Goal: Task Accomplishment & Management: Use online tool/utility

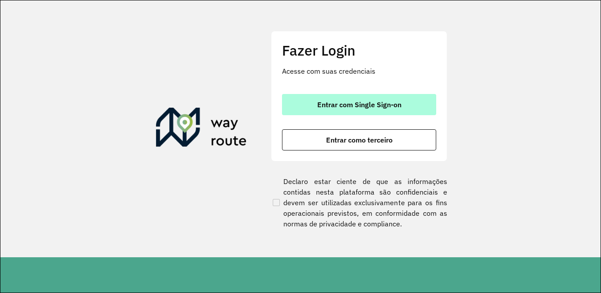
click at [336, 112] on button "Entrar com Single Sign-on" at bounding box center [359, 104] width 154 height 21
click at [349, 103] on span "Entrar com Single Sign-on" at bounding box center [359, 104] width 84 height 7
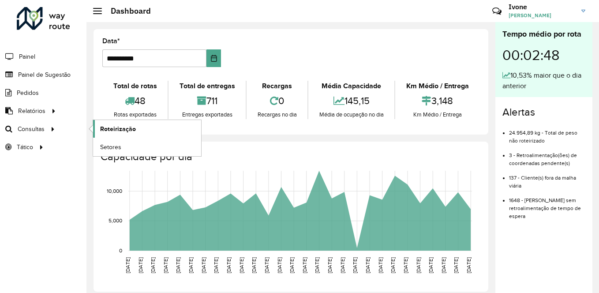
click at [114, 133] on span "Roteirização" at bounding box center [118, 128] width 36 height 9
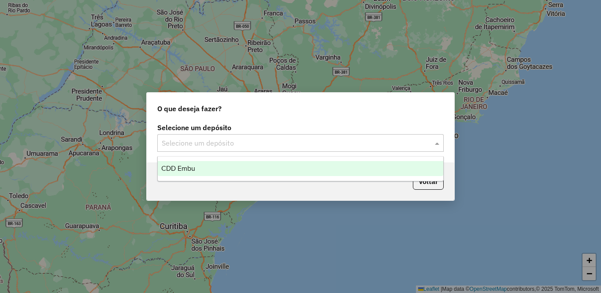
click at [300, 144] on input "text" at bounding box center [292, 143] width 260 height 11
click at [191, 165] on div "CDD Embu" at bounding box center [301, 168] width 286 height 15
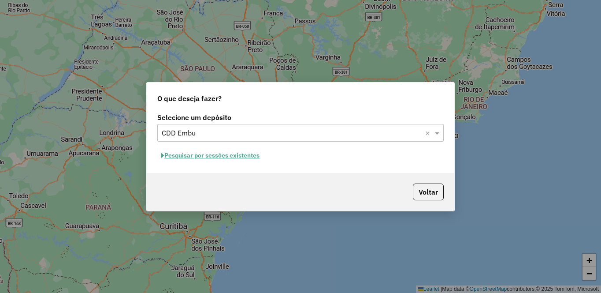
click at [204, 156] on button "Pesquisar por sessões existentes" at bounding box center [210, 156] width 106 height 14
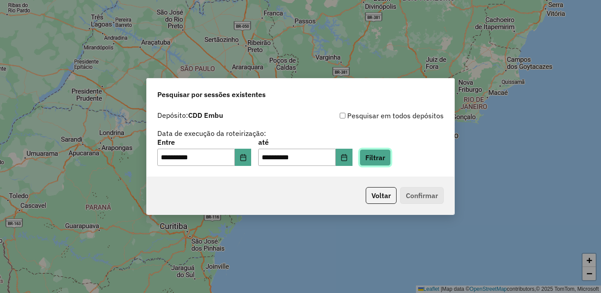
click at [391, 159] on button "Filtrar" at bounding box center [375, 157] width 31 height 17
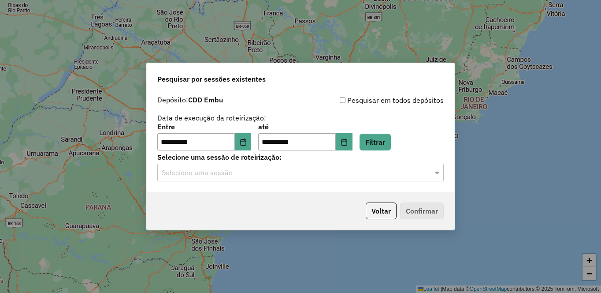
click at [193, 178] on input "text" at bounding box center [292, 172] width 260 height 11
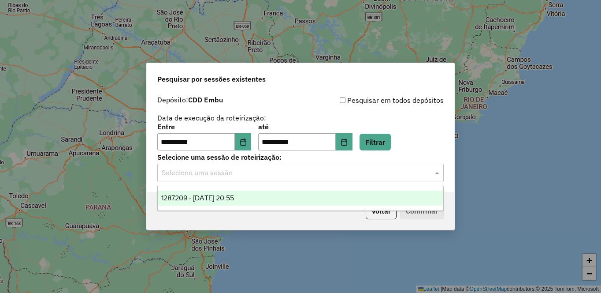
click at [182, 201] on span "1287209 - 02/10/2025 20:55" at bounding box center [197, 197] width 73 height 7
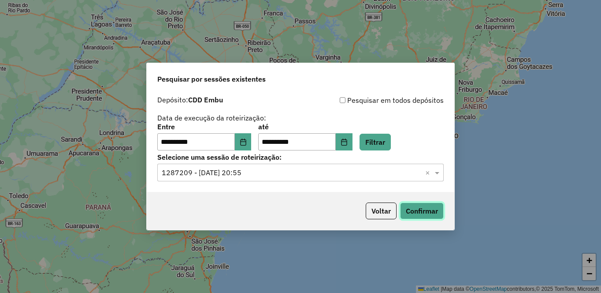
click at [413, 210] on button "Confirmar" at bounding box center [422, 210] width 44 height 17
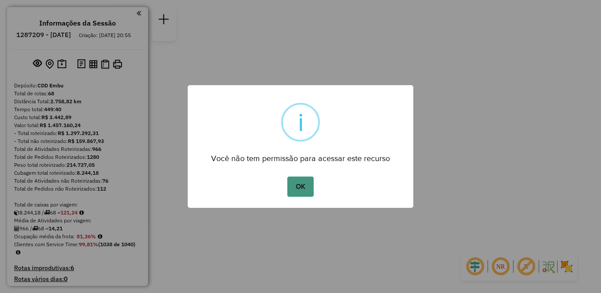
click at [299, 190] on button "OK" at bounding box center [300, 186] width 26 height 20
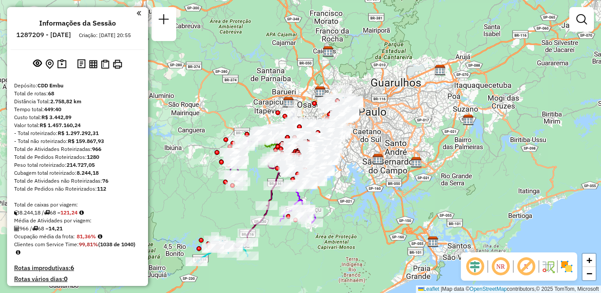
click at [564, 264] on img at bounding box center [567, 266] width 14 height 14
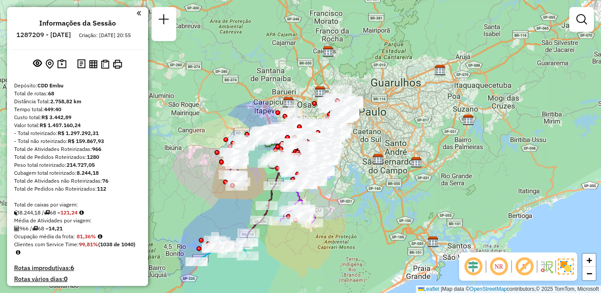
click at [505, 265] on em at bounding box center [498, 266] width 21 height 21
click at [522, 266] on em at bounding box center [524, 266] width 21 height 21
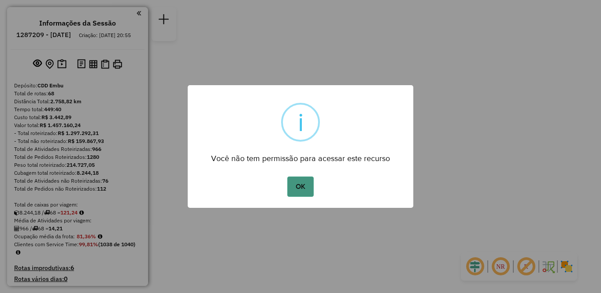
click at [311, 187] on button "OK" at bounding box center [300, 186] width 26 height 20
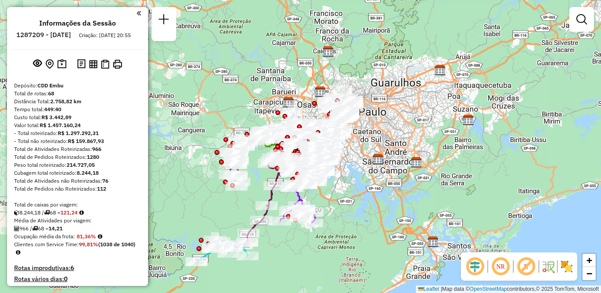
click at [530, 275] on em at bounding box center [526, 266] width 21 height 21
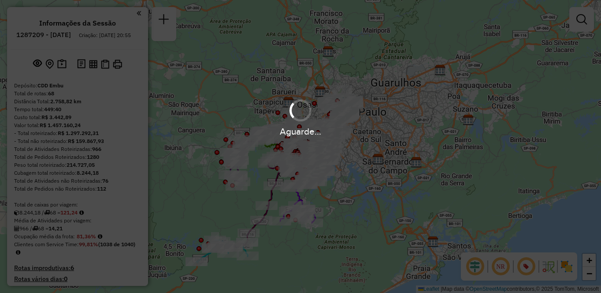
click at [530, 268] on em at bounding box center [526, 266] width 21 height 21
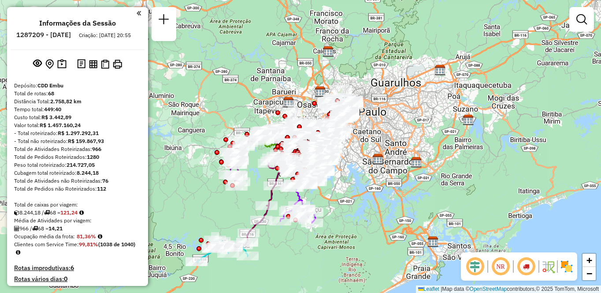
click at [524, 268] on em at bounding box center [526, 266] width 21 height 21
click at [524, 269] on em at bounding box center [526, 266] width 21 height 21
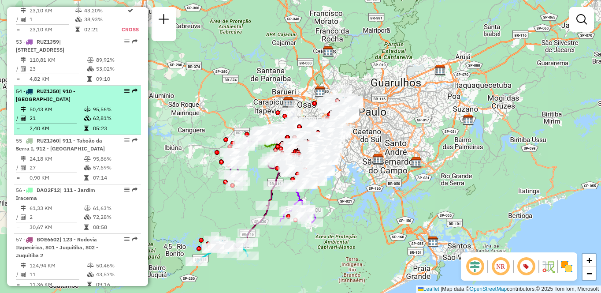
click at [52, 103] on div "54 - RUZ1J50 | 910 - [GEOGRAPHIC_DATA]" at bounding box center [62, 95] width 93 height 16
select select "**********"
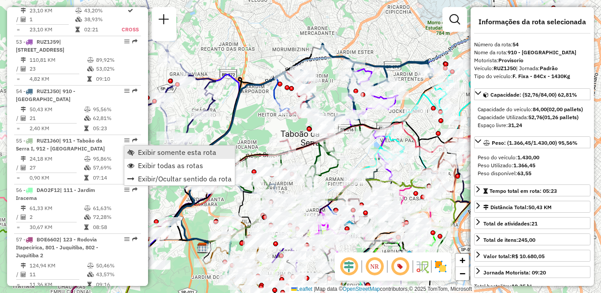
click at [140, 149] on span "Exibir somente esta rota" at bounding box center [177, 152] width 78 height 7
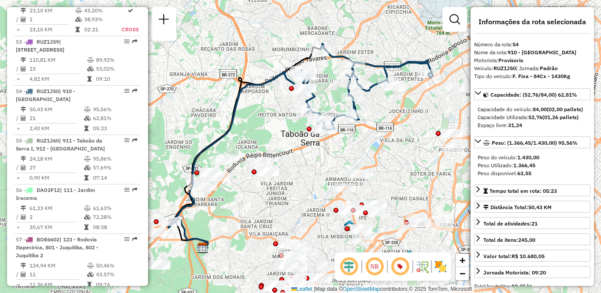
click at [377, 268] on em at bounding box center [374, 266] width 21 height 21
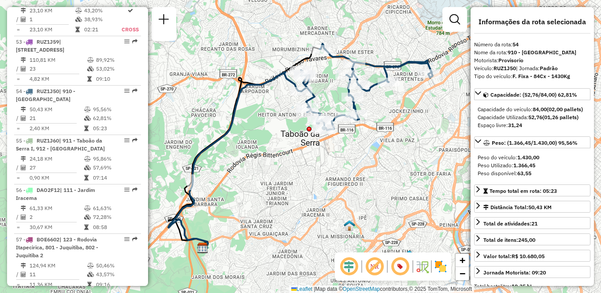
click at [442, 265] on img at bounding box center [441, 266] width 14 height 14
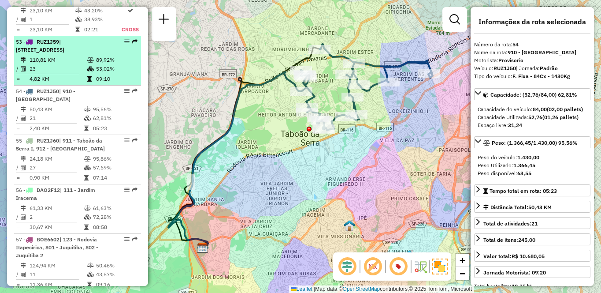
click at [67, 64] on td "110,81 KM" at bounding box center [58, 60] width 58 height 9
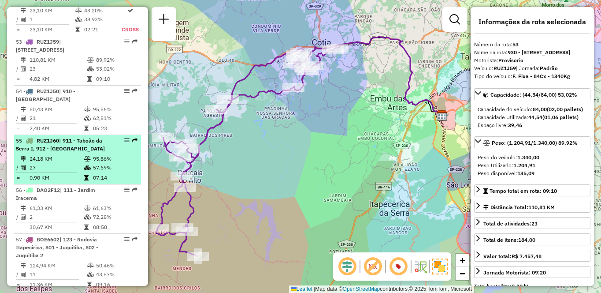
click at [76, 172] on td "27" at bounding box center [56, 167] width 55 height 9
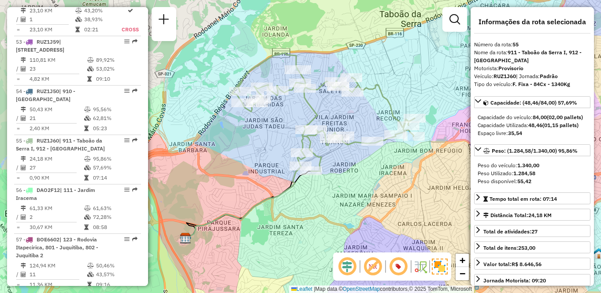
scroll to position [1436, 0]
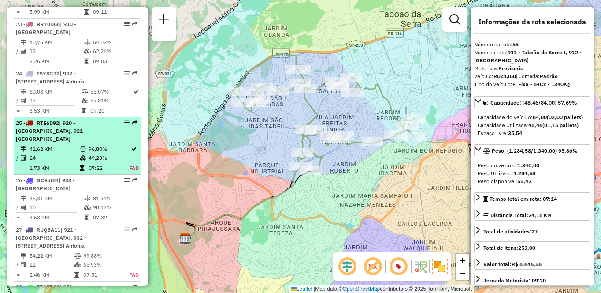
click at [50, 162] on td "24" at bounding box center [54, 157] width 50 height 9
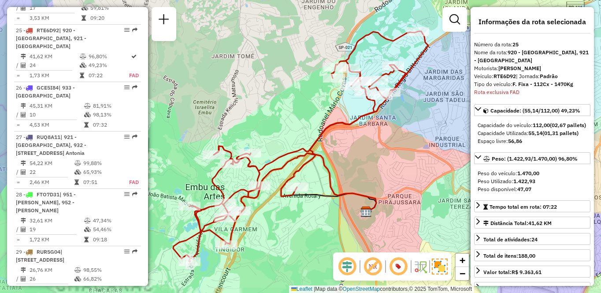
scroll to position [1570, 0]
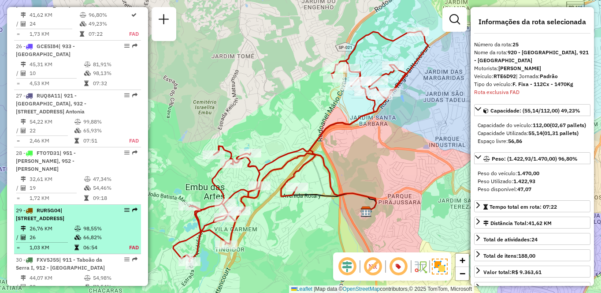
click at [62, 242] on td "26" at bounding box center [51, 237] width 45 height 9
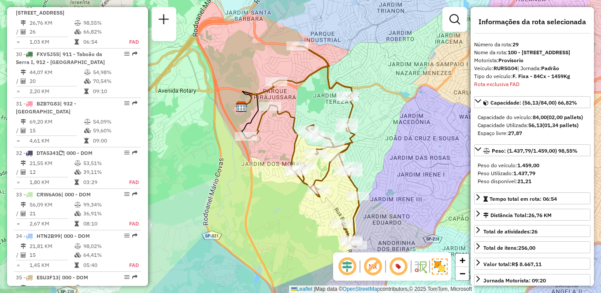
scroll to position [1535, 0]
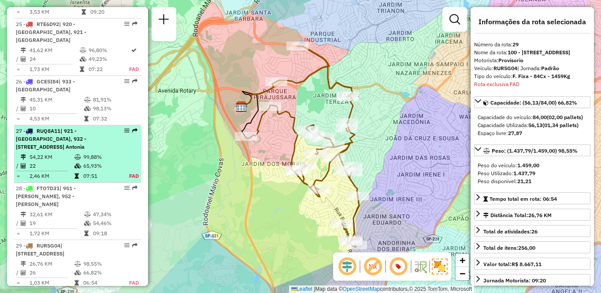
click at [37, 161] on td "54,22 KM" at bounding box center [51, 156] width 45 height 9
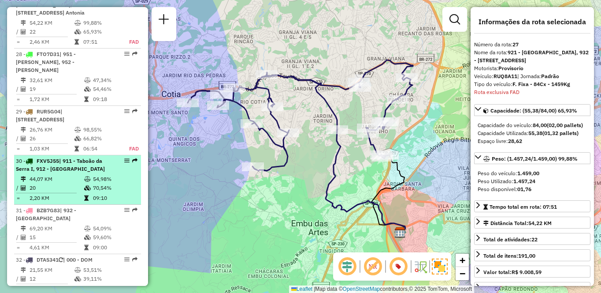
scroll to position [466, 0]
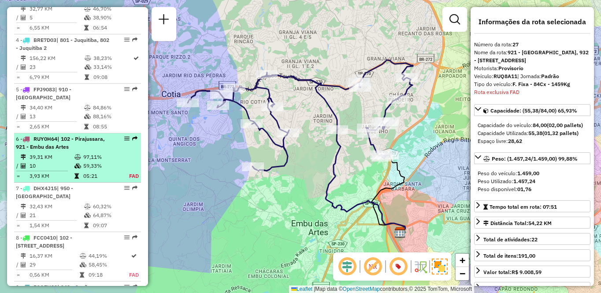
click at [102, 151] on div "6 - RUY0H64 | 102 - Pirajussara, 921 - Embu das Artes" at bounding box center [62, 143] width 93 height 16
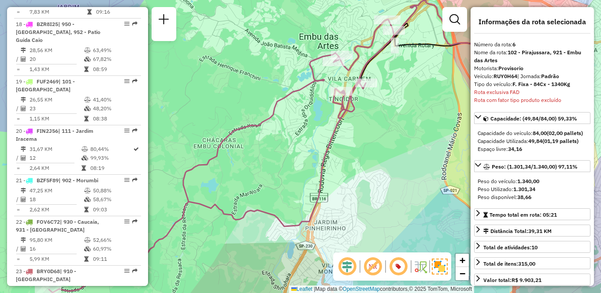
scroll to position [1738, 0]
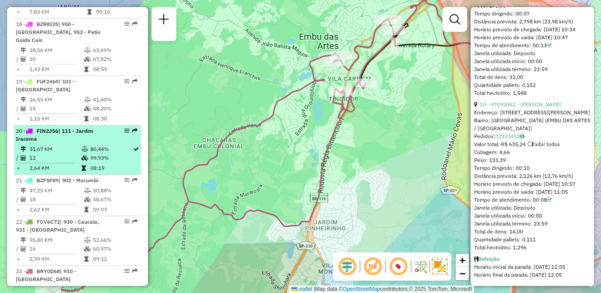
click at [49, 143] on div "20 - FIN2J56 | 111 - [GEOGRAPHIC_DATA]" at bounding box center [62, 135] width 93 height 16
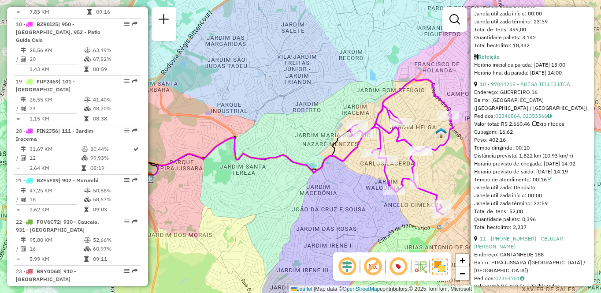
scroll to position [1748, 0]
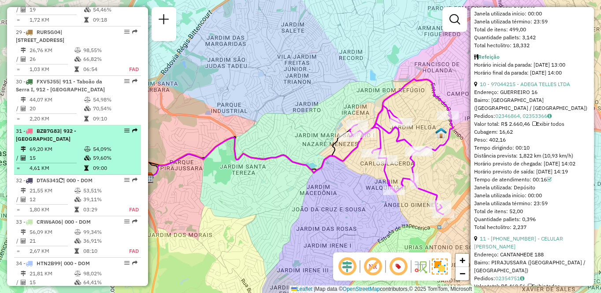
click at [35, 142] on span "| 932 - [GEOGRAPHIC_DATA]" at bounding box center [46, 134] width 60 height 15
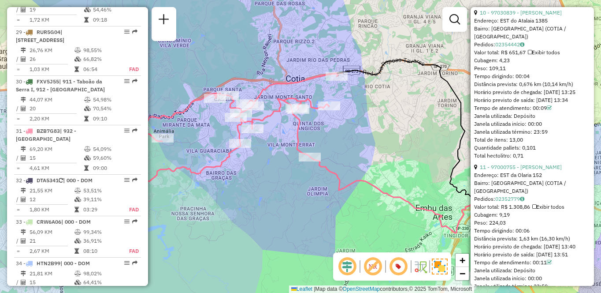
scroll to position [1379, 0]
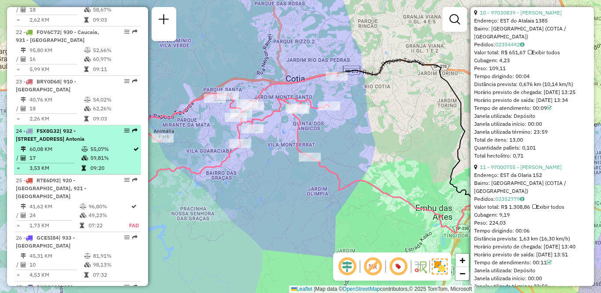
click at [34, 162] on td "17" at bounding box center [55, 157] width 52 height 9
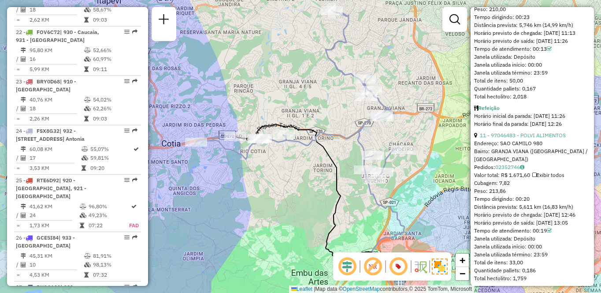
scroll to position [672, 0]
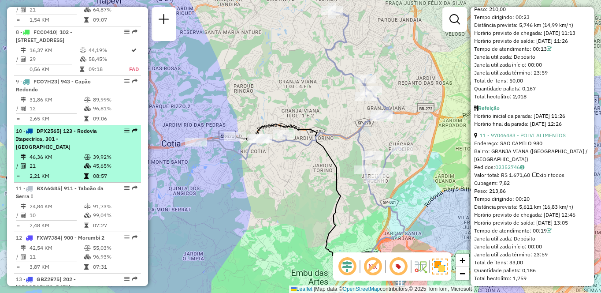
click at [100, 151] on div "10 - DPX2565 | 123 - Rodovia Itapecirica, 301 - Itapecirica da Serra" at bounding box center [62, 139] width 93 height 24
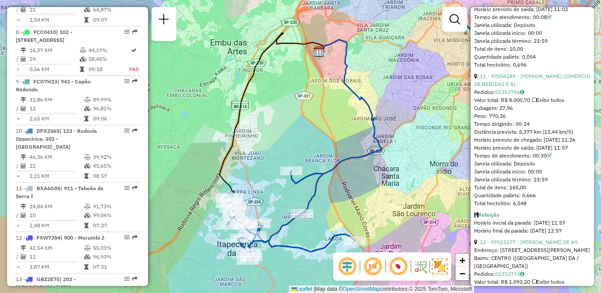
scroll to position [1140, 0]
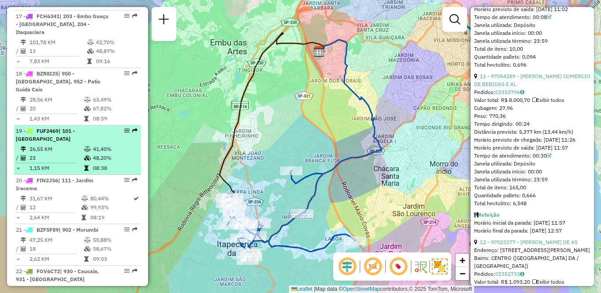
click at [25, 142] on span "| 101 - [GEOGRAPHIC_DATA]" at bounding box center [45, 134] width 59 height 15
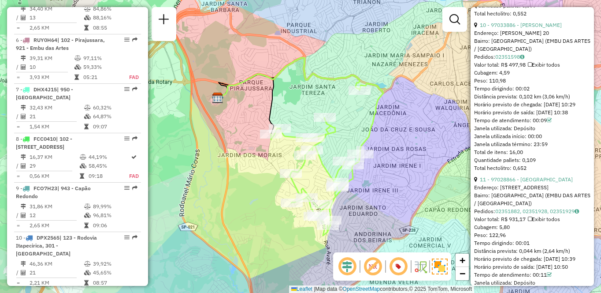
scroll to position [3106, 0]
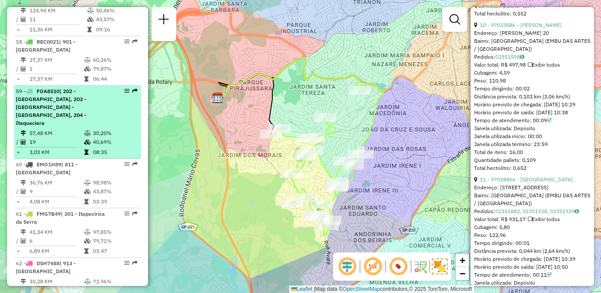
click at [80, 127] on div "59 - FOA8510 | 202 - [GEOGRAPHIC_DATA], 203 - [GEOGRAPHIC_DATA] - [GEOGRAPHIC_D…" at bounding box center [62, 107] width 93 height 40
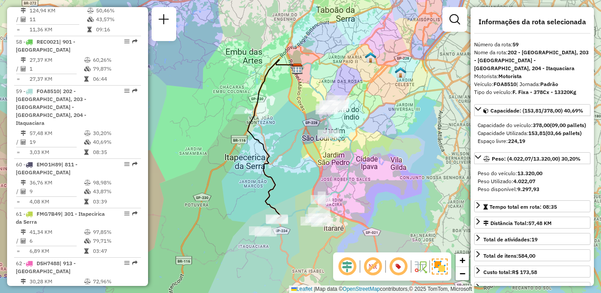
scroll to position [1280, 0]
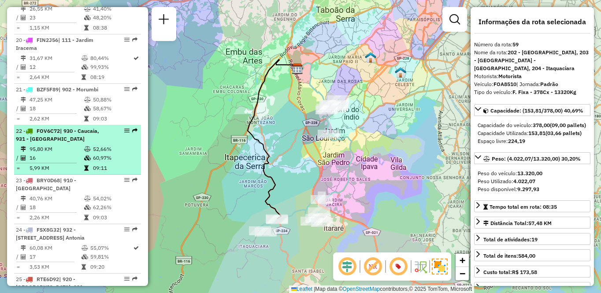
click at [96, 153] on td "52,66%" at bounding box center [115, 149] width 45 height 9
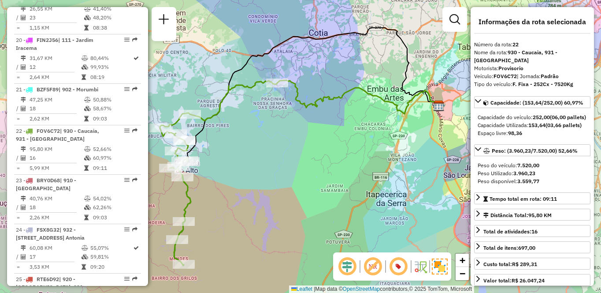
scroll to position [516, 0]
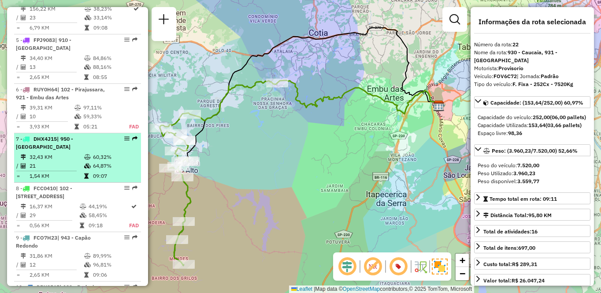
click at [52, 170] on td "21" at bounding box center [56, 165] width 55 height 9
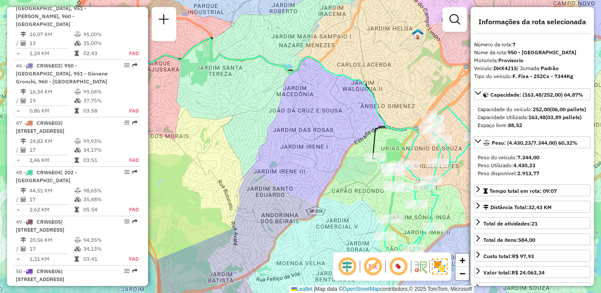
scroll to position [828, 0]
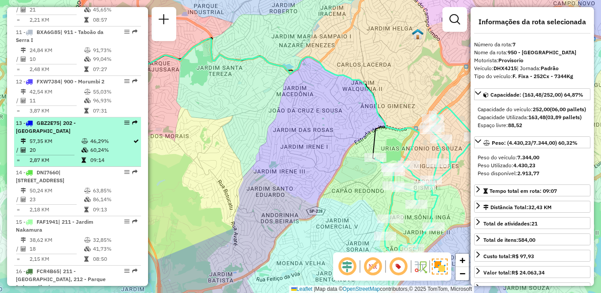
click at [61, 145] on td "57,35 KM" at bounding box center [55, 141] width 52 height 9
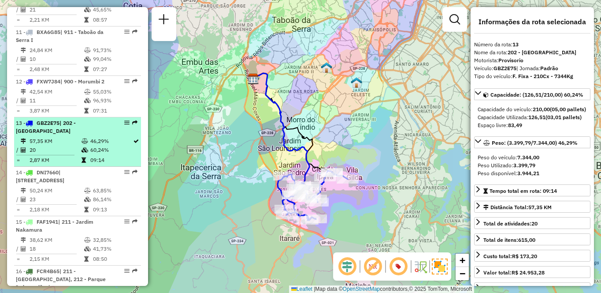
scroll to position [1485, 0]
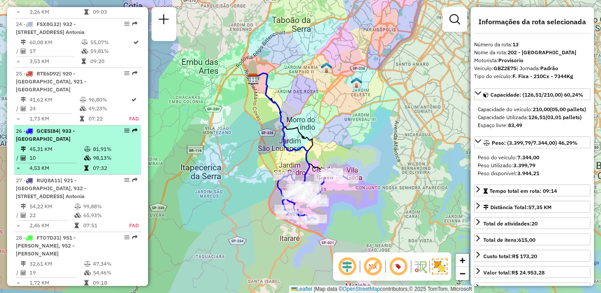
click at [79, 143] on div "26 - GCE5I84 | 933 - [GEOGRAPHIC_DATA]" at bounding box center [62, 135] width 93 height 16
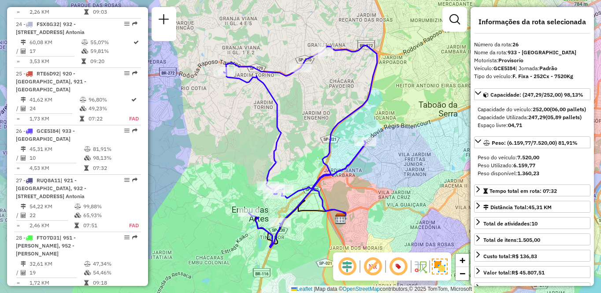
scroll to position [984, 0]
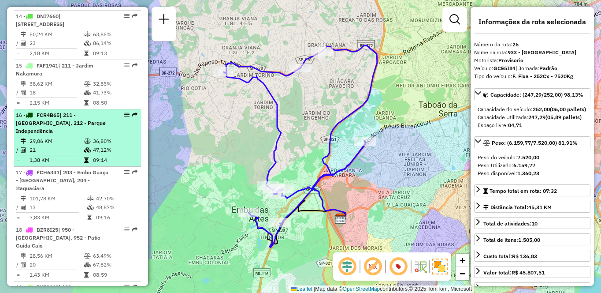
click at [78, 145] on td "29,06 KM" at bounding box center [56, 141] width 55 height 9
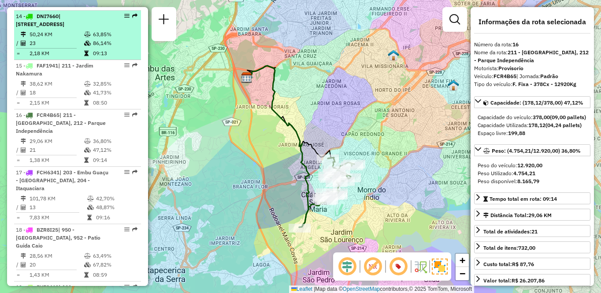
click at [55, 39] on td "50,24 KM" at bounding box center [56, 34] width 55 height 9
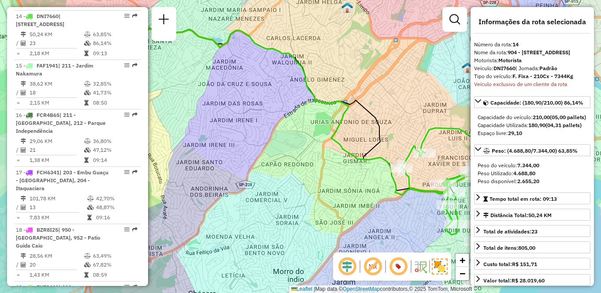
scroll to position [3262, 0]
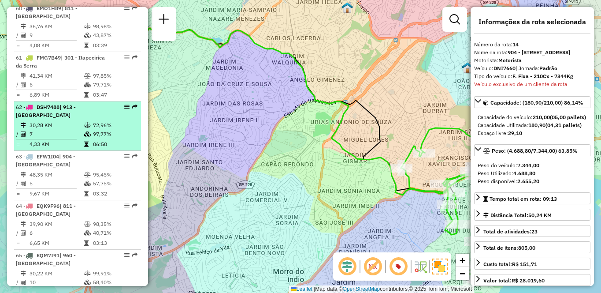
click at [84, 137] on icon at bounding box center [87, 133] width 7 height 5
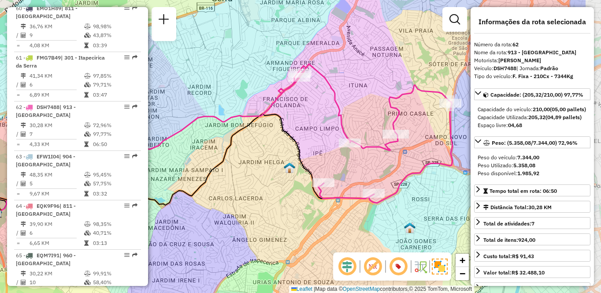
drag, startPoint x: 383, startPoint y: 144, endPoint x: 377, endPoint y: 145, distance: 5.4
click at [300, 135] on div "Janela de atendimento Grade de atendimento Capacidade Transportadoras Veículos …" at bounding box center [300, 146] width 601 height 293
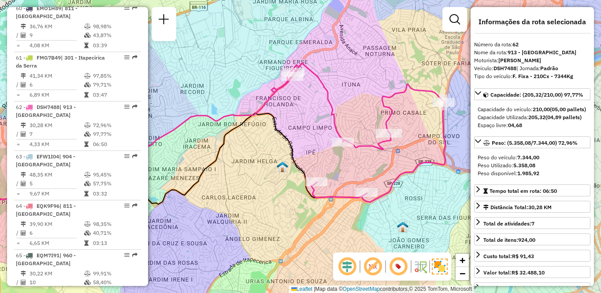
scroll to position [1592, 0]
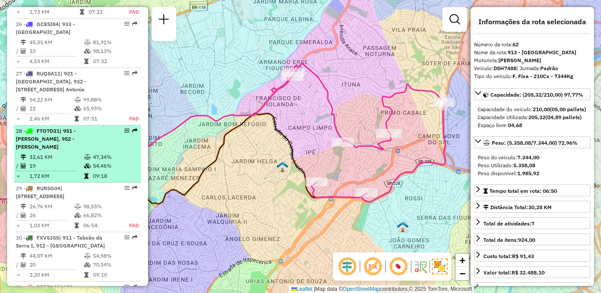
click at [105, 161] on td "47,34%" at bounding box center [115, 156] width 45 height 9
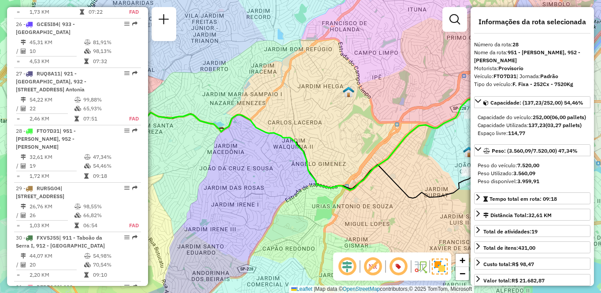
scroll to position [778, 0]
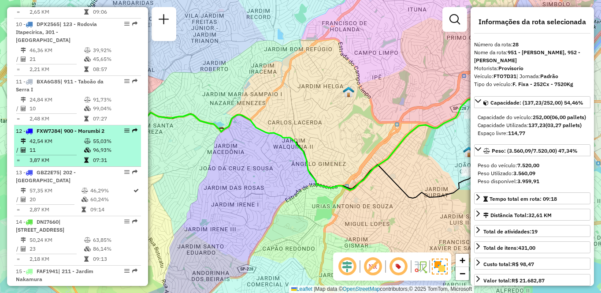
click at [62, 145] on td "42,54 KM" at bounding box center [56, 141] width 55 height 9
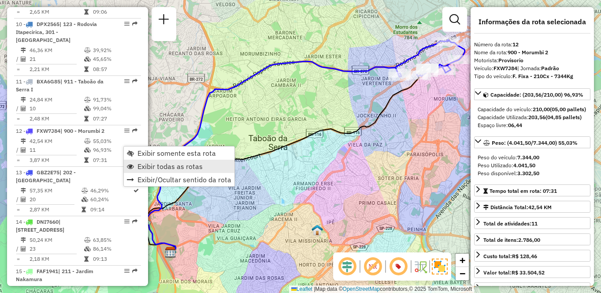
click at [160, 167] on span "Exibir todas as rotas" at bounding box center [170, 166] width 65 height 7
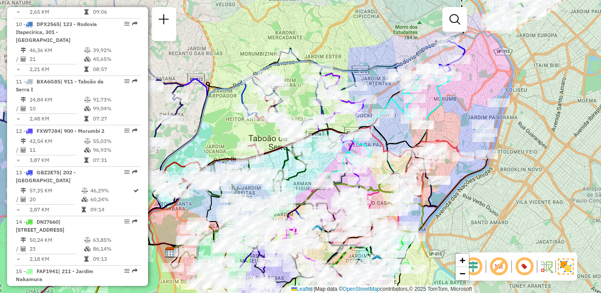
scroll to position [425, 0]
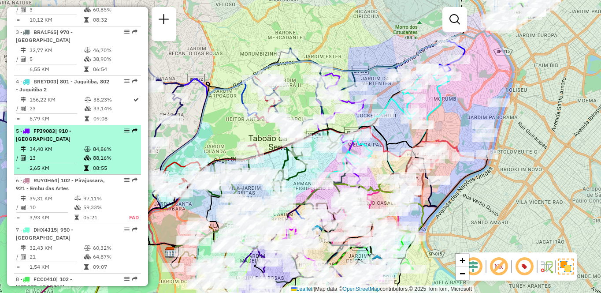
select select "**********"
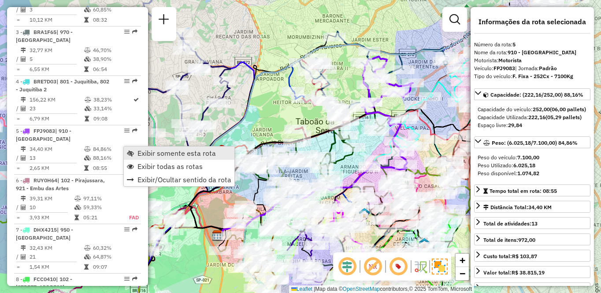
click at [155, 152] on span "Exibir somente esta rota" at bounding box center [177, 152] width 78 height 7
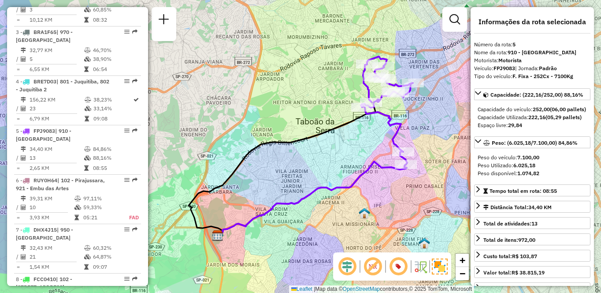
scroll to position [934, 0]
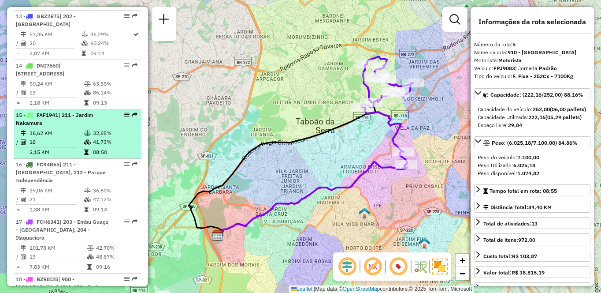
click at [45, 127] on div "15 - FAF1941 | 211 - [PERSON_NAME]" at bounding box center [62, 119] width 93 height 16
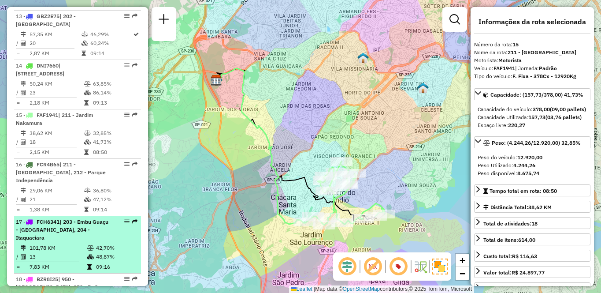
click at [67, 261] on td "13" at bounding box center [58, 256] width 58 height 9
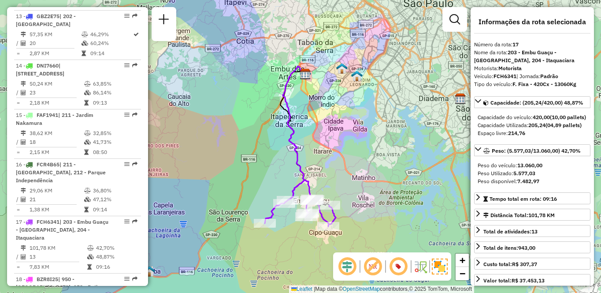
scroll to position [3559, 0]
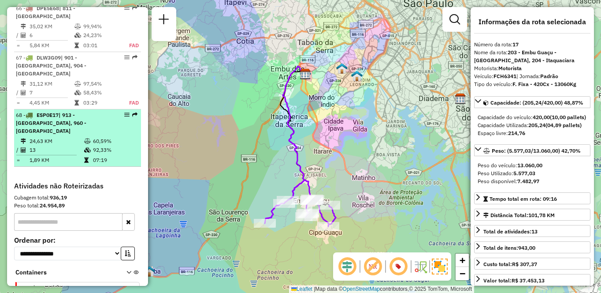
click at [66, 134] on span "| 913 - [GEOGRAPHIC_DATA], 960 - [GEOGRAPHIC_DATA]" at bounding box center [51, 123] width 71 height 22
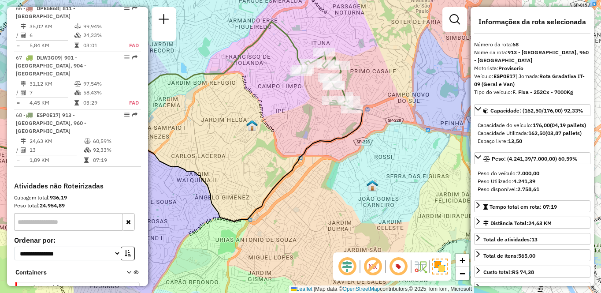
drag, startPoint x: 390, startPoint y: 138, endPoint x: 250, endPoint y: 113, distance: 141.5
click at [250, 113] on div "Janela de atendimento Grade de atendimento Capacidade Transportadoras Veículos …" at bounding box center [300, 146] width 601 height 293
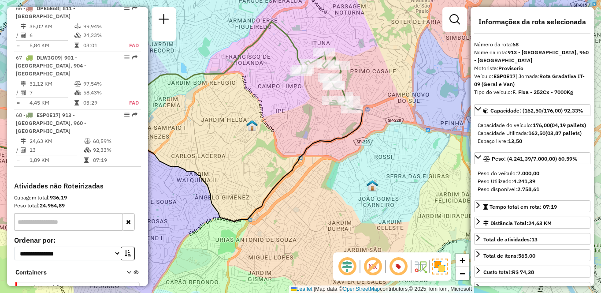
scroll to position [1090, 0]
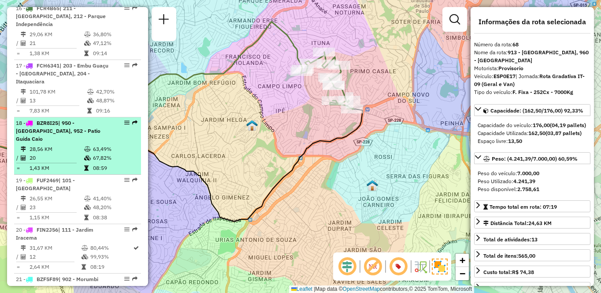
click at [60, 153] on td "28,56 KM" at bounding box center [56, 149] width 55 height 9
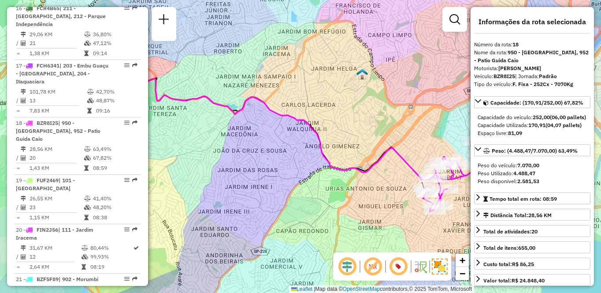
drag, startPoint x: 307, startPoint y: 146, endPoint x: 249, endPoint y: 136, distance: 59.1
click at [249, 135] on div "Janela de atendimento Grade de atendimento Capacidade Transportadoras Veículos …" at bounding box center [300, 146] width 601 height 293
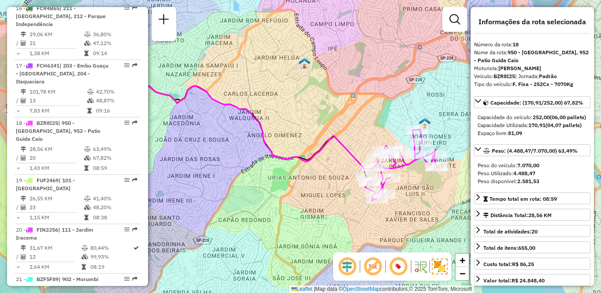
scroll to position [622, 0]
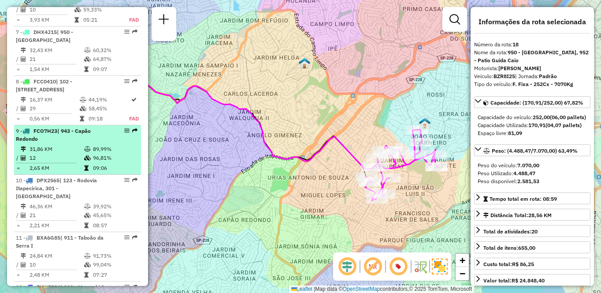
click at [54, 162] on td "12" at bounding box center [56, 157] width 55 height 9
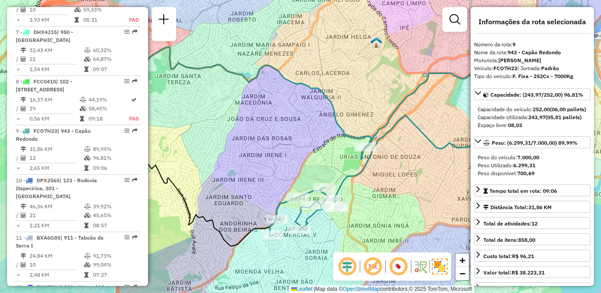
scroll to position [227, 0]
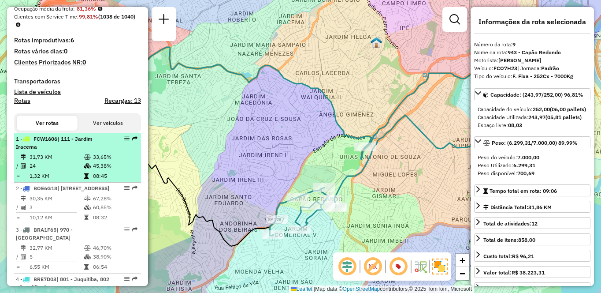
click at [90, 151] on div "1 - FCW1606 | 111 - [GEOGRAPHIC_DATA]" at bounding box center [62, 143] width 93 height 16
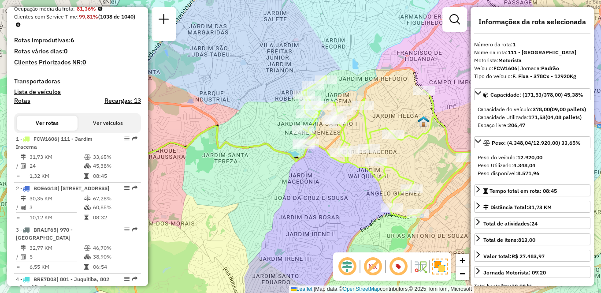
scroll to position [1699, 0]
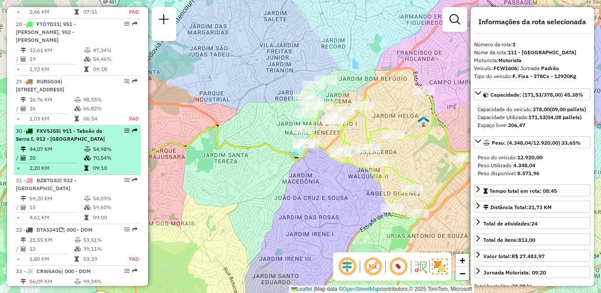
click at [134, 143] on div "30 - FXV5J55 | 911 - [GEOGRAPHIC_DATA], 912 - [GEOGRAPHIC_DATA]" at bounding box center [77, 135] width 123 height 16
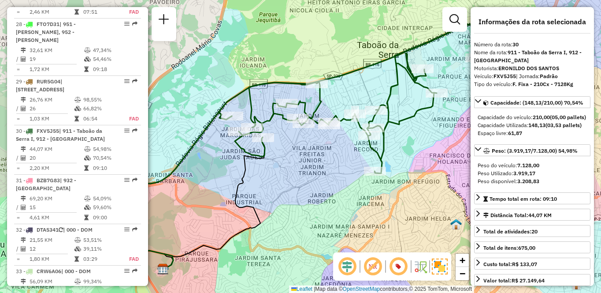
scroll to position [1329, 0]
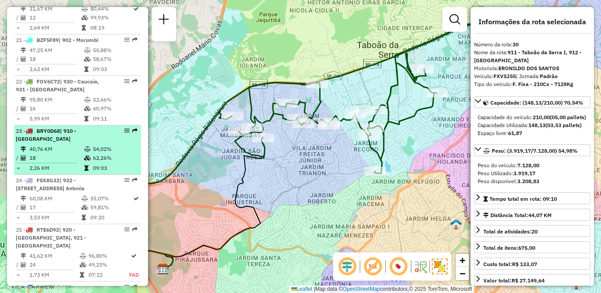
click at [58, 162] on td "18" at bounding box center [56, 157] width 55 height 9
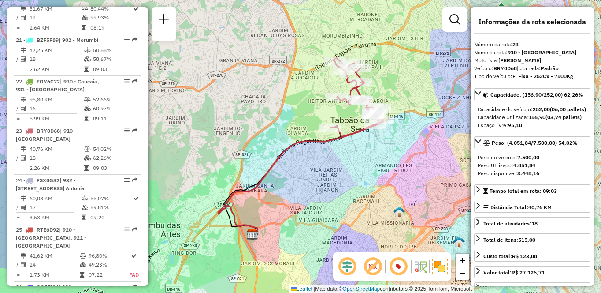
scroll to position [1041, 0]
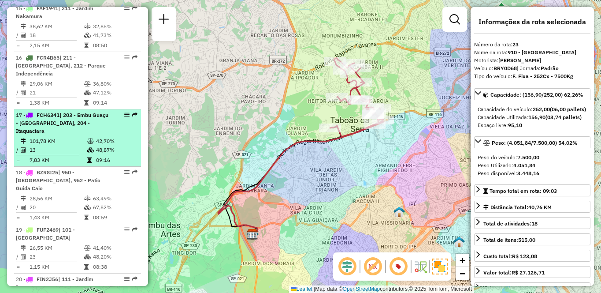
click at [42, 164] on td "7,83 KM" at bounding box center [58, 160] width 58 height 9
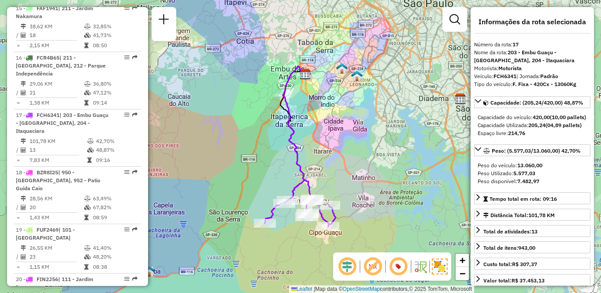
scroll to position [1238, 0]
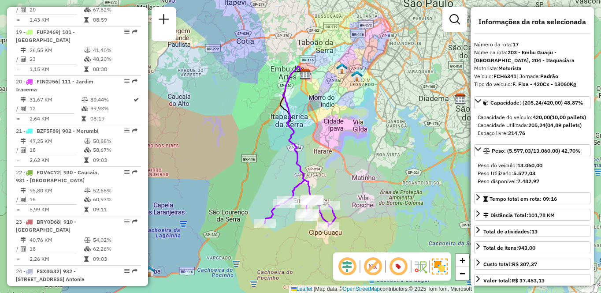
click at [10, 159] on div "Informações da Sessão 1287209 - [DATE] Criação: [DATE] 20:55 Depósito: CDD Embu…" at bounding box center [77, 146] width 141 height 279
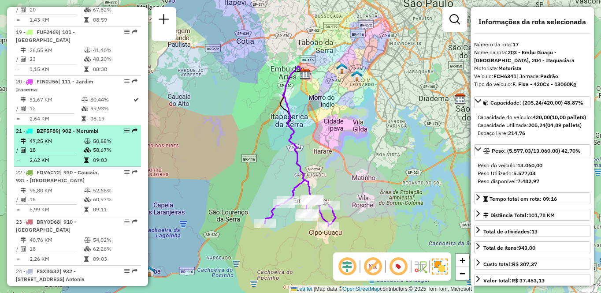
click at [25, 144] on icon at bounding box center [23, 140] width 5 height 5
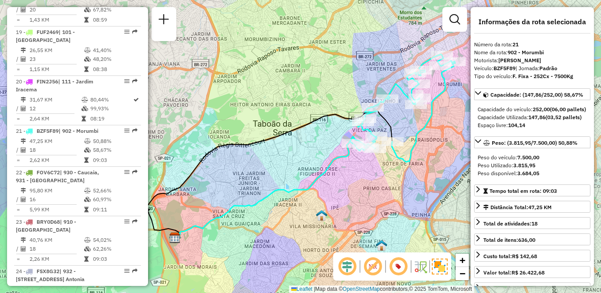
scroll to position [729, 0]
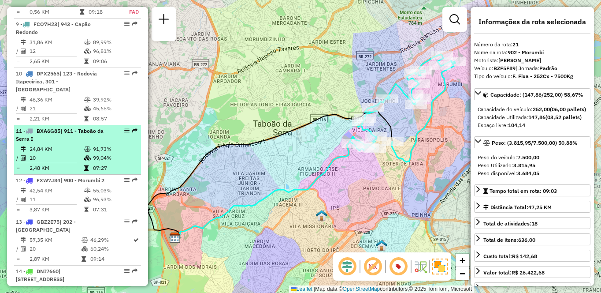
click at [63, 162] on td "10" at bounding box center [56, 157] width 55 height 9
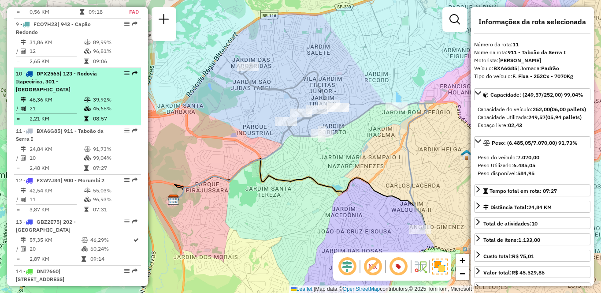
click at [71, 93] on span "| 123 - Rodovia Itapecirica, 301 - [GEOGRAPHIC_DATA]" at bounding box center [56, 81] width 81 height 22
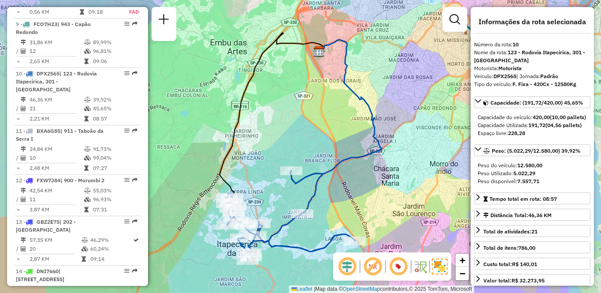
scroll to position [3106, 0]
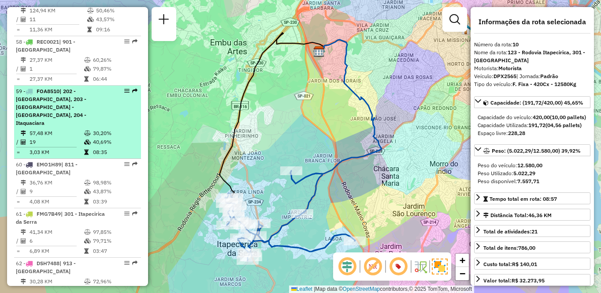
click at [44, 126] on span "| 202 - [GEOGRAPHIC_DATA], 203 - [GEOGRAPHIC_DATA] - [GEOGRAPHIC_DATA], 204 - I…" at bounding box center [51, 107] width 71 height 38
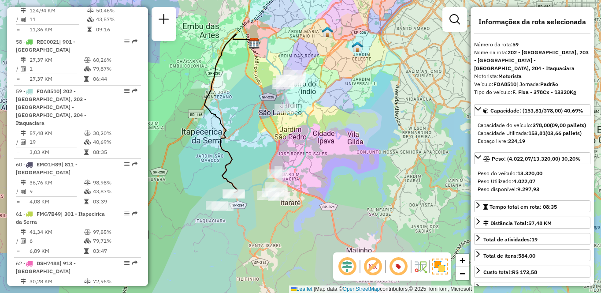
drag, startPoint x: 286, startPoint y: 154, endPoint x: 243, endPoint y: 127, distance: 50.6
click at [243, 127] on div "Janela de atendimento Grade de atendimento Capacidade Transportadoras Veículos …" at bounding box center [300, 146] width 601 height 293
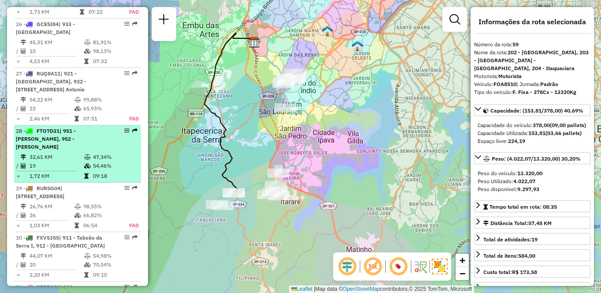
click at [70, 161] on td "32,61 KM" at bounding box center [56, 156] width 55 height 9
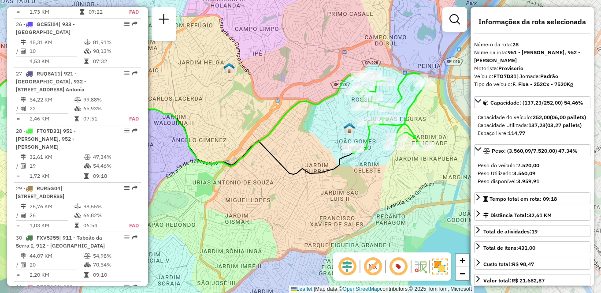
drag, startPoint x: 328, startPoint y: 156, endPoint x: 198, endPoint y: 131, distance: 132.5
click at [198, 131] on div "Janela de atendimento Grade de atendimento Capacidade Transportadoras Veículos …" at bounding box center [300, 146] width 601 height 293
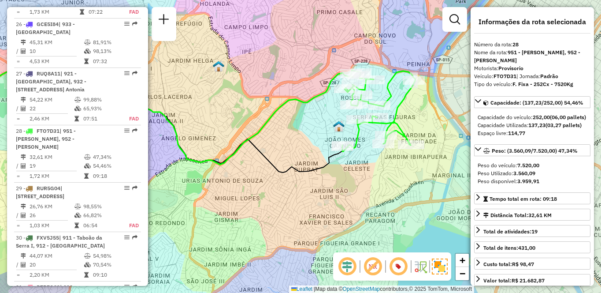
scroll to position [3106, 0]
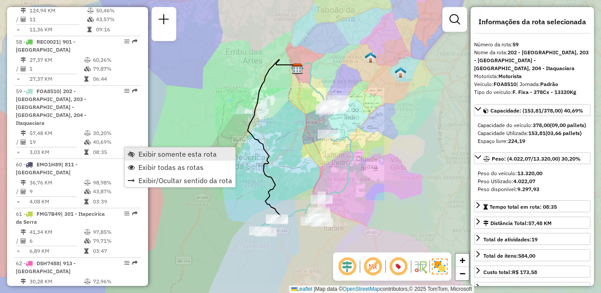
click at [140, 151] on span "Exibir somente esta rota" at bounding box center [177, 153] width 78 height 7
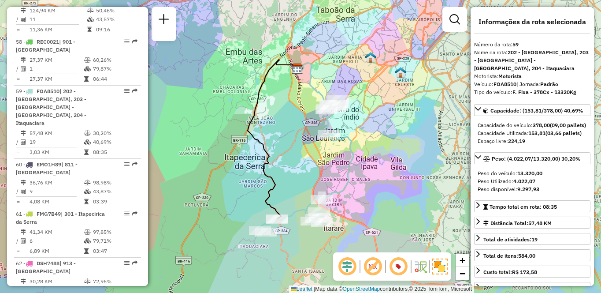
scroll to position [934, 0]
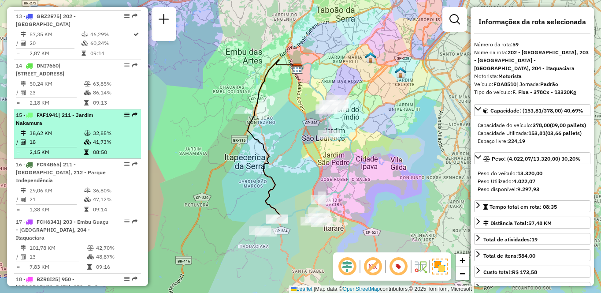
click at [43, 146] on td "18" at bounding box center [56, 142] width 55 height 9
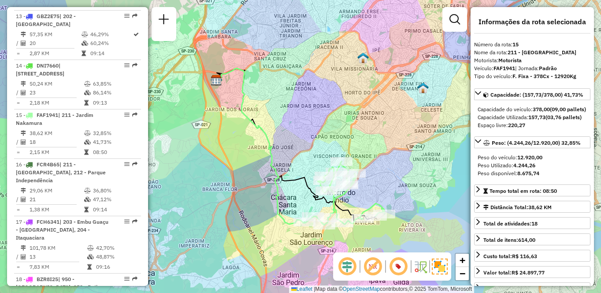
scroll to position [3106, 0]
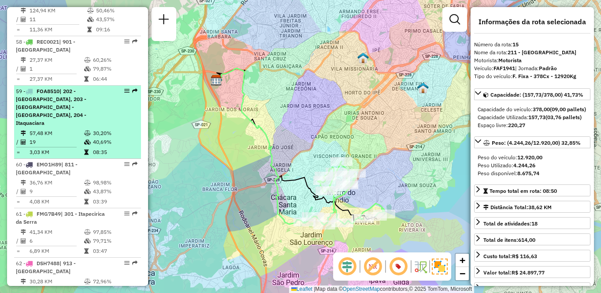
click at [61, 146] on td "19" at bounding box center [56, 142] width 55 height 9
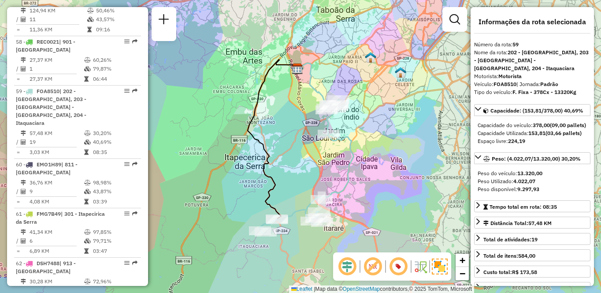
scroll to position [1140, 0]
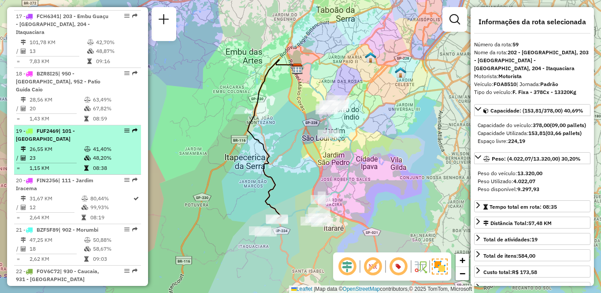
click at [71, 153] on td "26,55 KM" at bounding box center [56, 149] width 55 height 9
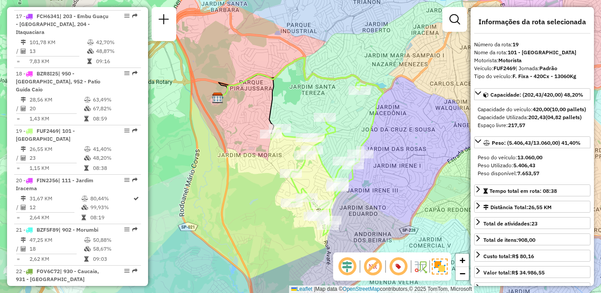
scroll to position [3106, 0]
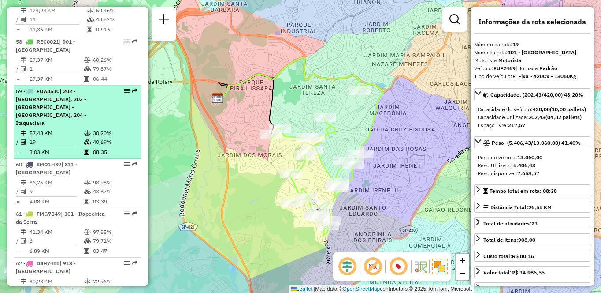
click at [59, 146] on td "19" at bounding box center [56, 142] width 55 height 9
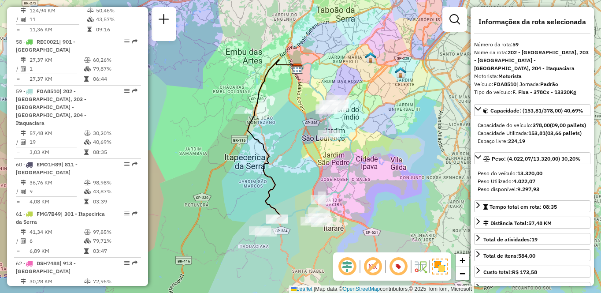
scroll to position [934, 0]
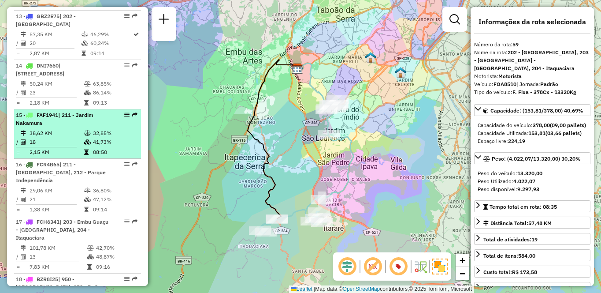
click at [53, 138] on td "38,62 KM" at bounding box center [56, 133] width 55 height 9
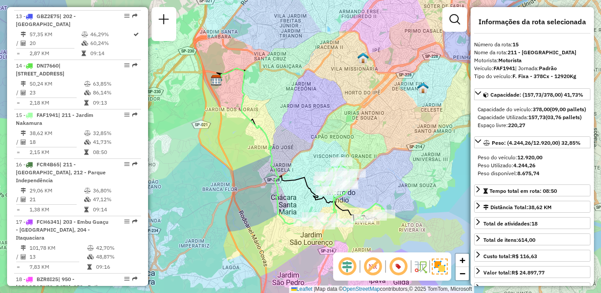
scroll to position [425, 0]
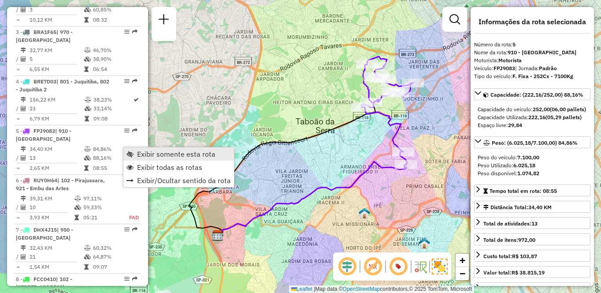
click at [140, 150] on span "Exibir somente esta rota" at bounding box center [176, 153] width 78 height 7
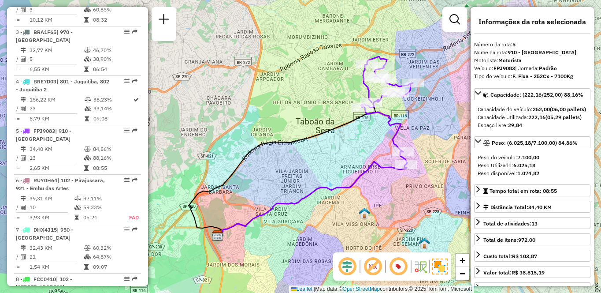
scroll to position [778, 0]
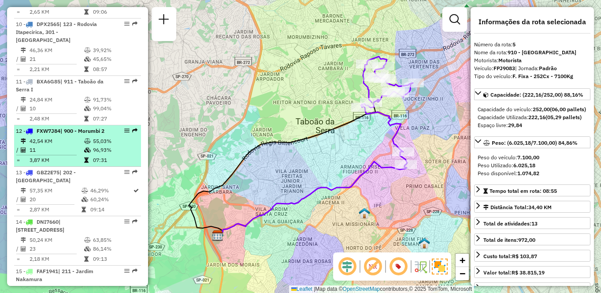
click at [105, 154] on td "96,93%" at bounding box center [115, 149] width 45 height 9
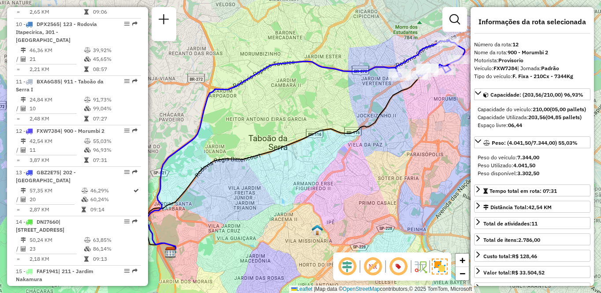
scroll to position [1090, 0]
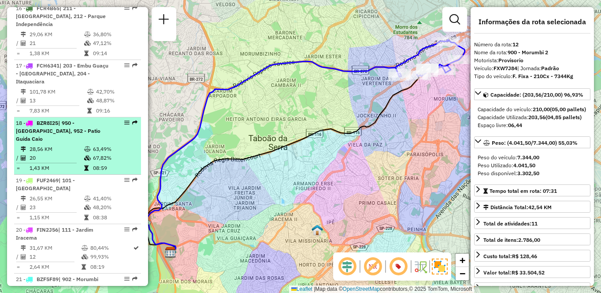
click at [58, 153] on td "28,56 KM" at bounding box center [56, 149] width 55 height 9
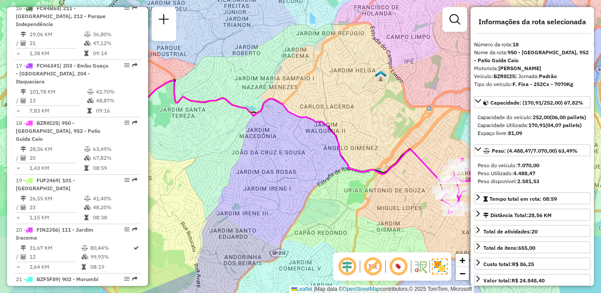
scroll to position [729, 0]
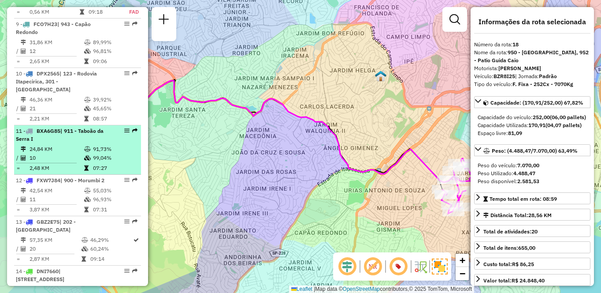
click at [58, 143] on div "11 - BXA6G85 | 911 - [GEOGRAPHIC_DATA]" at bounding box center [62, 135] width 93 height 16
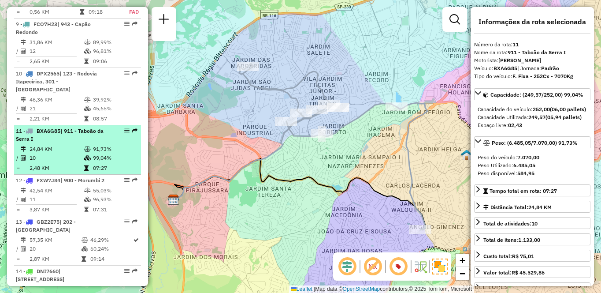
click at [72, 143] on div "11 - BXA6G85 | 911 - [GEOGRAPHIC_DATA]" at bounding box center [62, 135] width 93 height 16
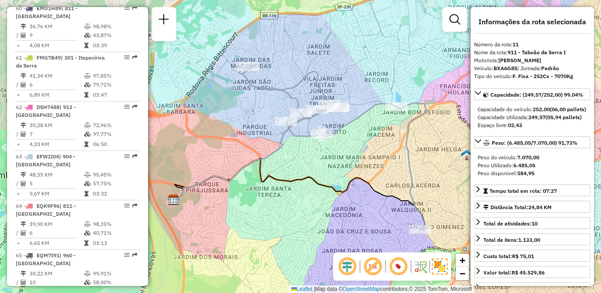
scroll to position [3106, 0]
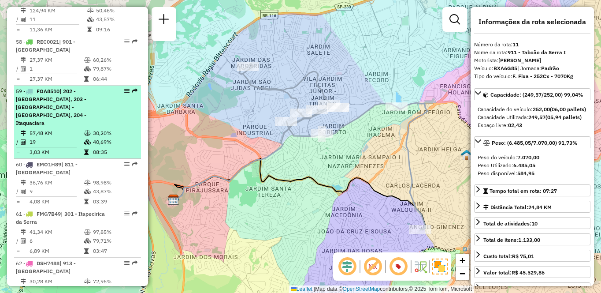
click at [76, 127] on div "59 - FOA8510 | 202 - [GEOGRAPHIC_DATA], 203 - [GEOGRAPHIC_DATA] - [GEOGRAPHIC_D…" at bounding box center [62, 107] width 93 height 40
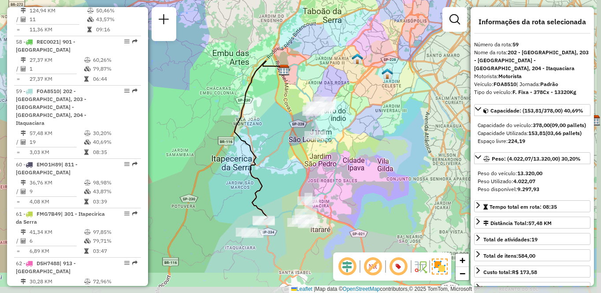
drag, startPoint x: 312, startPoint y: 195, endPoint x: 264, endPoint y: 142, distance: 71.2
click at [264, 142] on div "Janela de atendimento Grade de atendimento Capacidade Transportadoras Veículos …" at bounding box center [300, 146] width 601 height 293
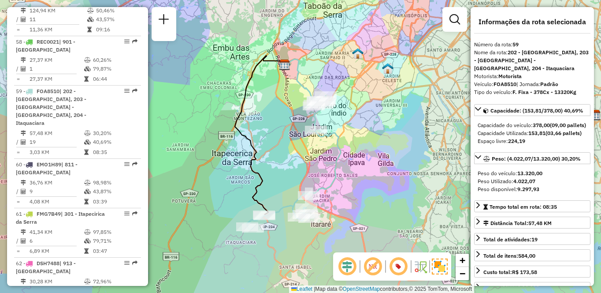
scroll to position [1238, 0]
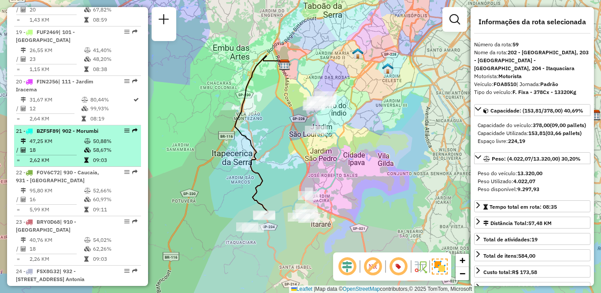
click at [48, 145] on td "47,25 KM" at bounding box center [56, 141] width 55 height 9
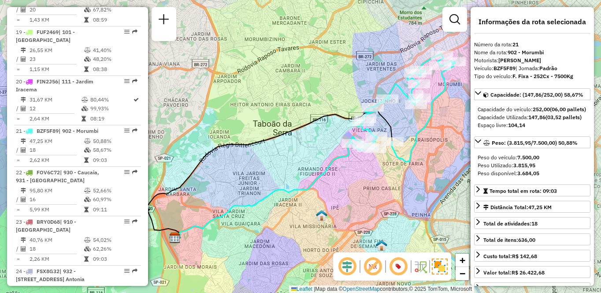
scroll to position [1485, 0]
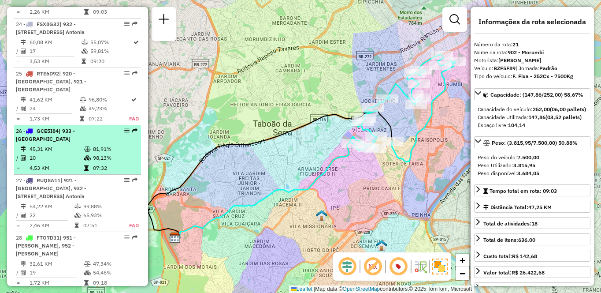
click at [68, 142] on span "| 933 - [GEOGRAPHIC_DATA]" at bounding box center [45, 134] width 59 height 15
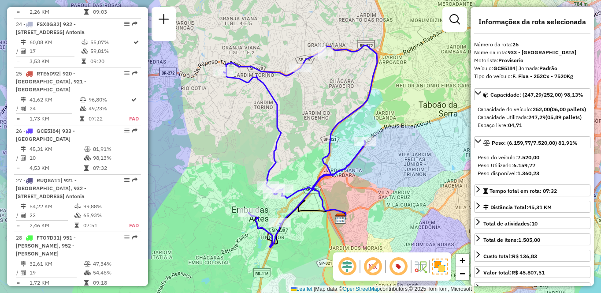
scroll to position [3262, 0]
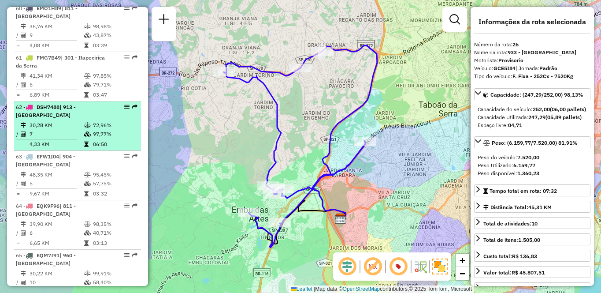
click at [108, 138] on td "97,77%" at bounding box center [115, 134] width 45 height 9
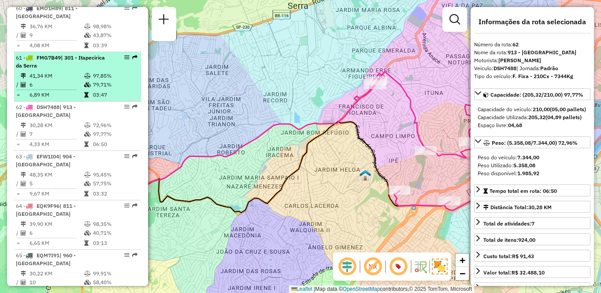
click at [62, 99] on td "6,89 KM" at bounding box center [56, 94] width 55 height 9
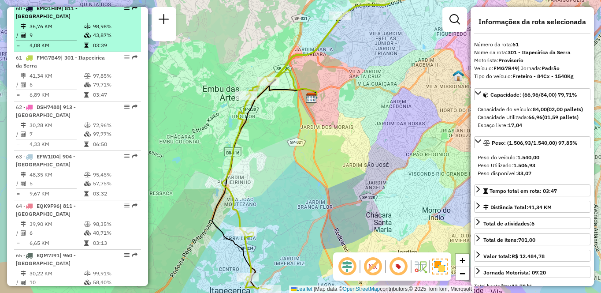
click at [76, 31] on td "36,76 KM" at bounding box center [56, 26] width 55 height 9
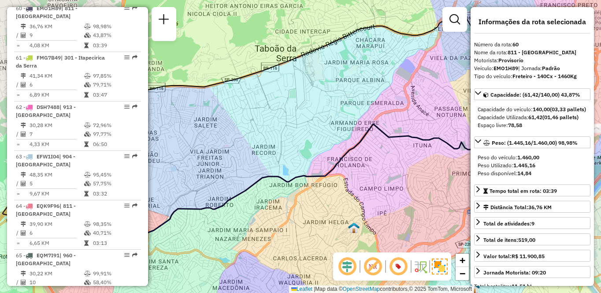
scroll to position [3106, 0]
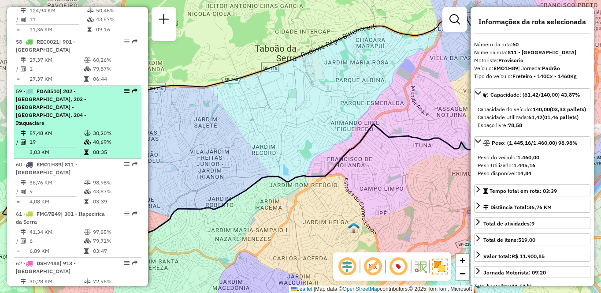
click at [96, 138] on td "30,20%" at bounding box center [115, 133] width 45 height 9
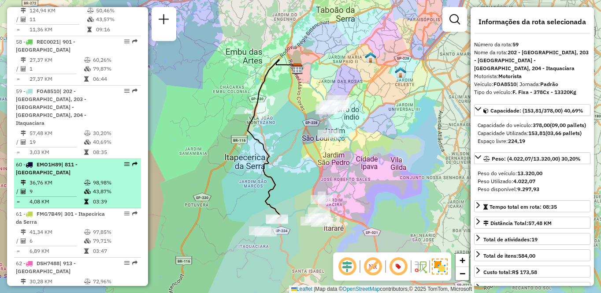
click at [95, 196] on td "43,87%" at bounding box center [115, 191] width 45 height 9
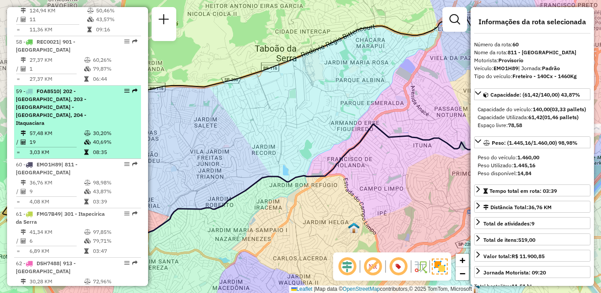
click at [71, 146] on td "19" at bounding box center [56, 142] width 55 height 9
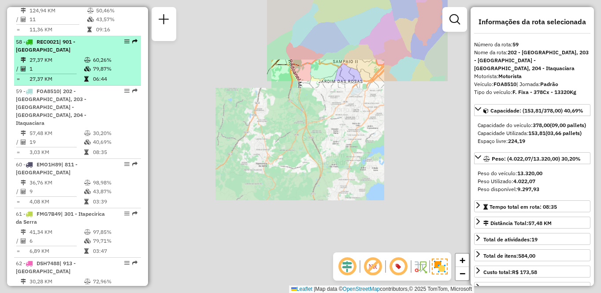
click at [74, 64] on td "27,37 KM" at bounding box center [56, 60] width 55 height 9
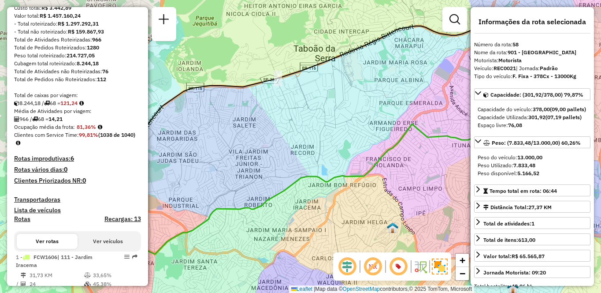
scroll to position [197, 0]
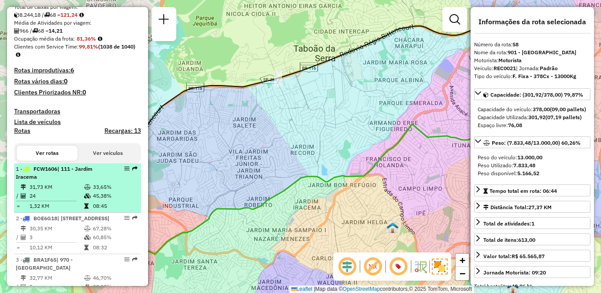
click at [49, 191] on td "31,73 KM" at bounding box center [56, 186] width 55 height 9
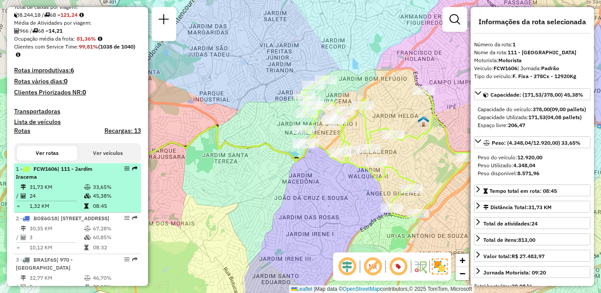
scroll to position [242, 0]
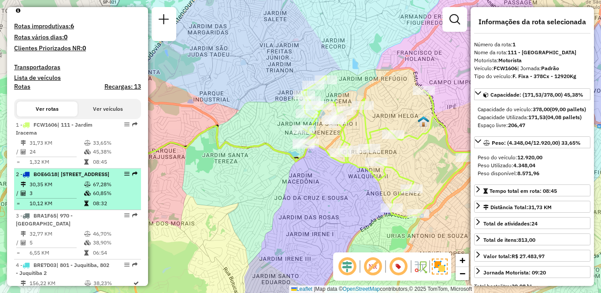
click at [52, 189] on td "30,35 KM" at bounding box center [56, 184] width 55 height 9
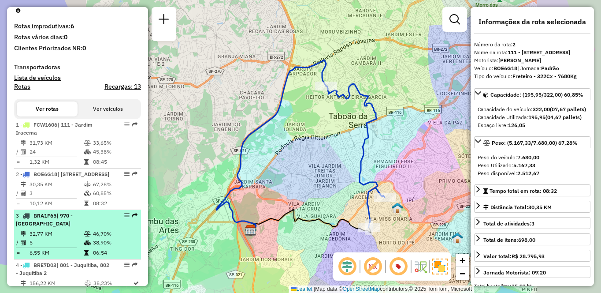
click at [61, 243] on li "3 - BRA1F65 | 970 - [GEOGRAPHIC_DATA] 32,77 KM 46,70% / 5 38,90% = 6,55 KM 06:54" at bounding box center [77, 234] width 127 height 49
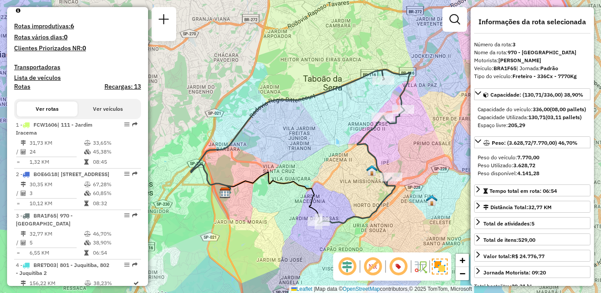
scroll to position [374, 0]
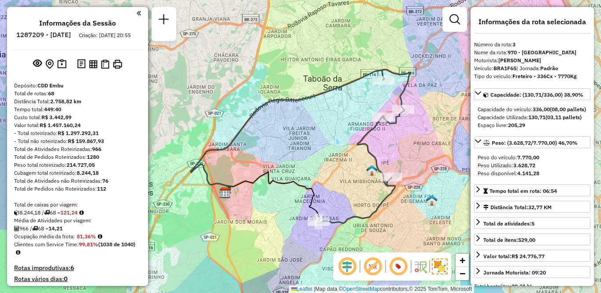
select select "**********"
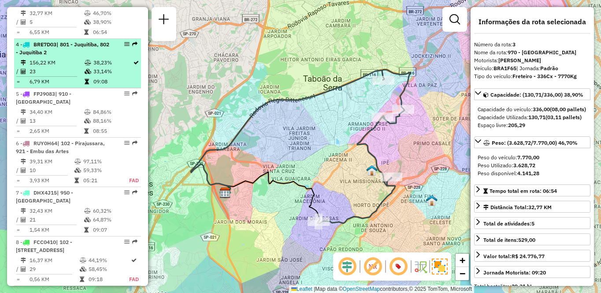
scroll to position [418, 0]
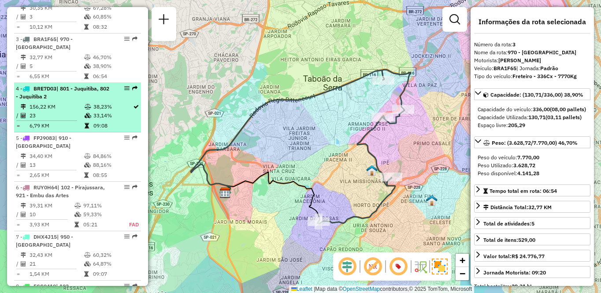
click at [65, 100] on div "4 - BRE7D03 | 801 - Juquitiba, 802 - Juquitiba 2" at bounding box center [62, 93] width 93 height 16
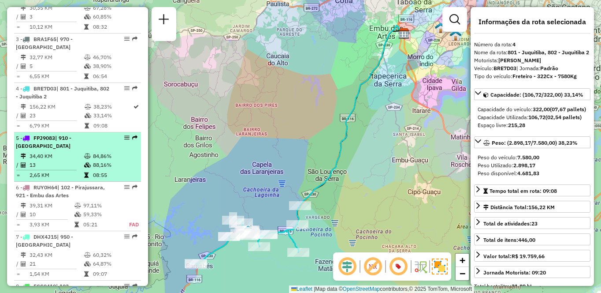
click at [69, 160] on td "34,40 KM" at bounding box center [56, 156] width 55 height 9
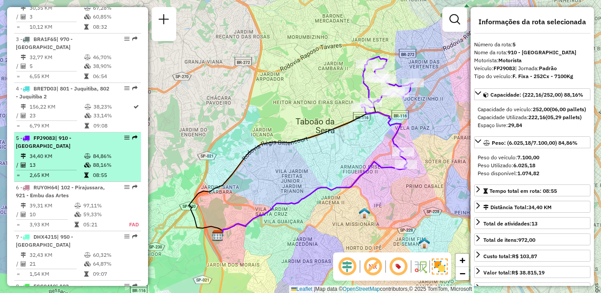
click at [118, 157] on li "5 - FPJ9083 | 910 - Parque Ipê 34,40 KM 84,86% / 13 88,16% = 2,65 KM 08:55" at bounding box center [77, 156] width 127 height 49
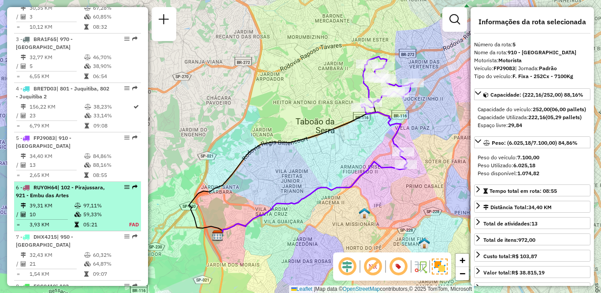
click at [99, 198] on span "| 102 - Pirajussara, 921 - Embu das Artes" at bounding box center [60, 191] width 89 height 15
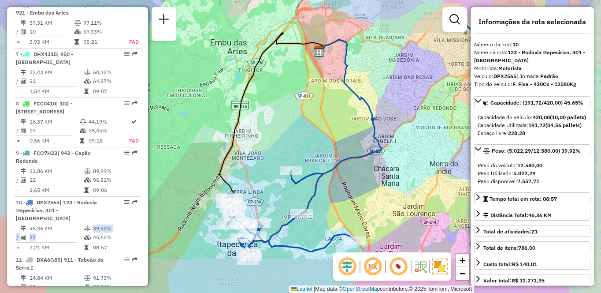
scroll to position [688, 0]
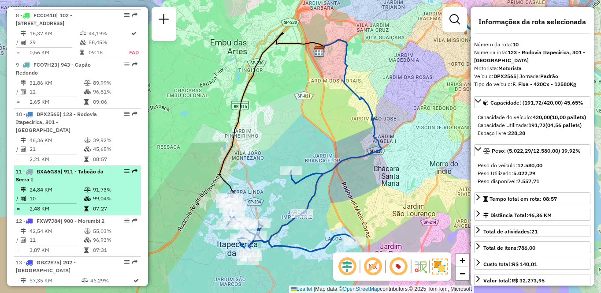
click at [68, 213] on td "2,48 KM" at bounding box center [56, 208] width 55 height 9
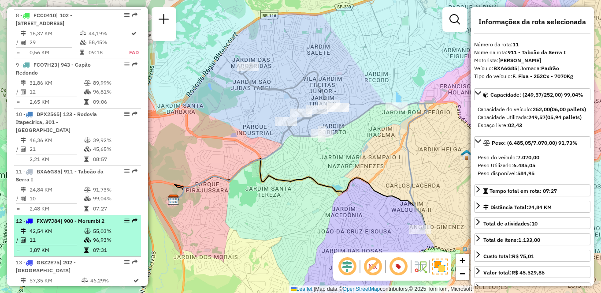
click at [66, 225] on div "12 - FXW7J84 | 900 - Morumbi 2" at bounding box center [62, 221] width 93 height 8
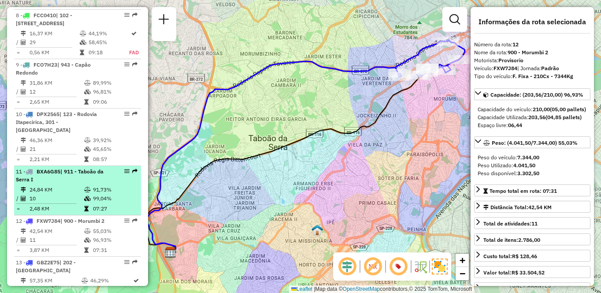
click at [56, 203] on td "10" at bounding box center [56, 198] width 55 height 9
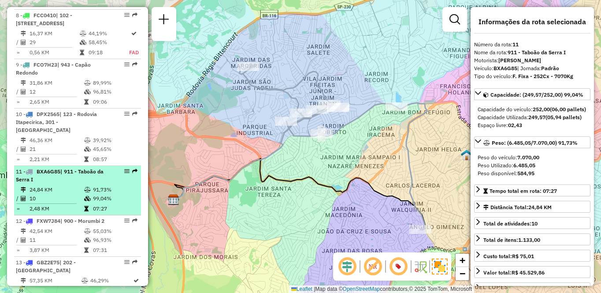
scroll to position [733, 0]
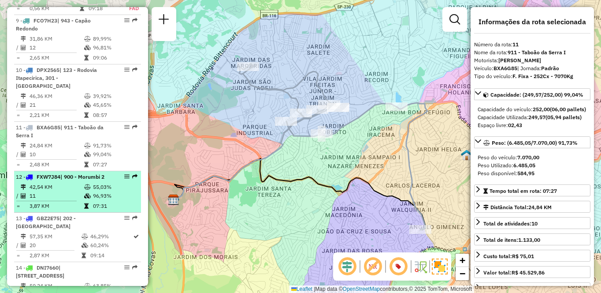
click at [57, 200] on td "11" at bounding box center [56, 195] width 55 height 9
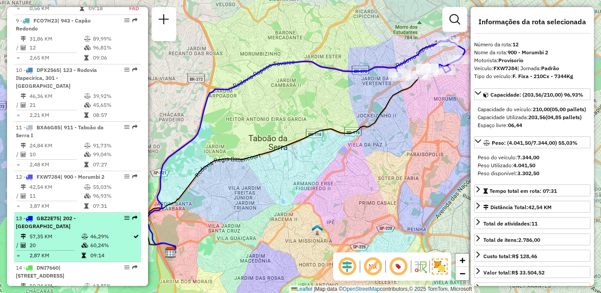
click at [51, 230] on div "13 - GBZ2E75 | 202 - Jardim Aracati" at bounding box center [62, 222] width 93 height 16
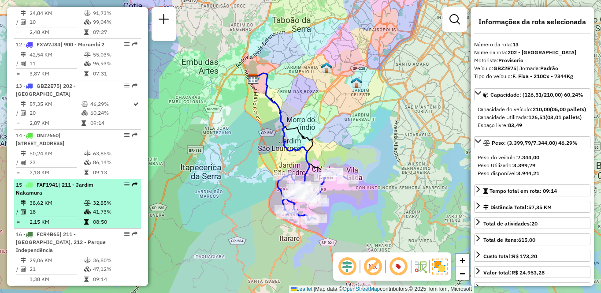
scroll to position [909, 0]
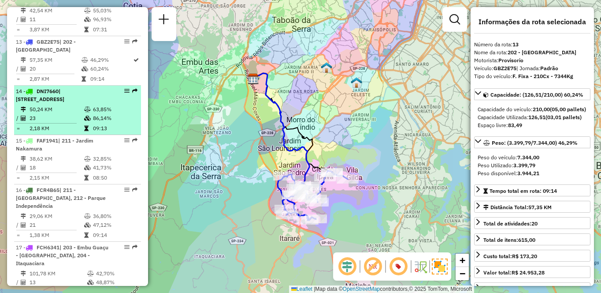
click at [73, 114] on td "50,24 KM" at bounding box center [56, 109] width 55 height 9
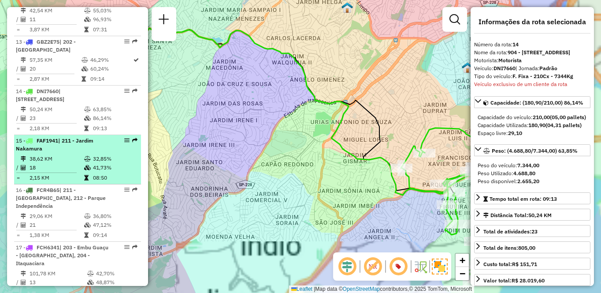
click at [61, 152] on div "15 - FAF1941 | 211 - [PERSON_NAME]" at bounding box center [62, 145] width 93 height 16
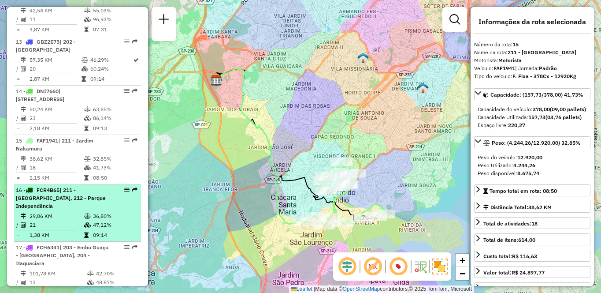
click at [60, 209] on span "| 211 - [GEOGRAPHIC_DATA], 212 - Parque Independência" at bounding box center [61, 197] width 90 height 22
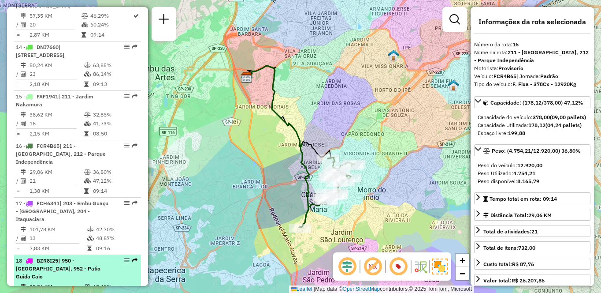
scroll to position [1041, 0]
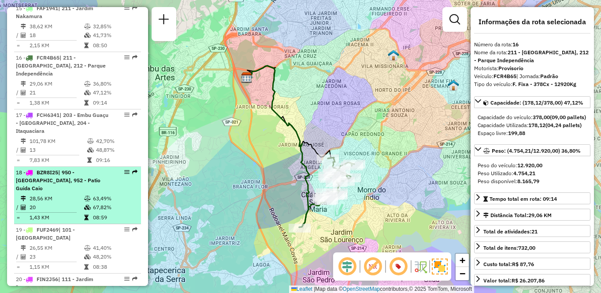
click at [61, 203] on td "28,56 KM" at bounding box center [56, 198] width 55 height 9
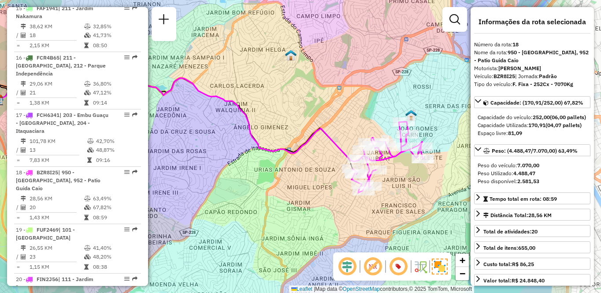
drag, startPoint x: 268, startPoint y: 130, endPoint x: 178, endPoint y: 109, distance: 92.3
click at [178, 109] on div "Janela de atendimento Grade de atendimento Capacidade Transportadoras Veículos …" at bounding box center [300, 146] width 601 height 293
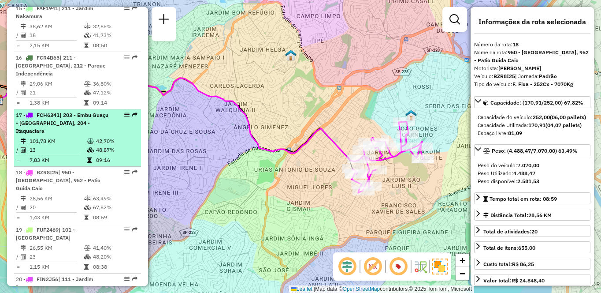
click at [78, 164] on td "7,83 KM" at bounding box center [58, 160] width 58 height 9
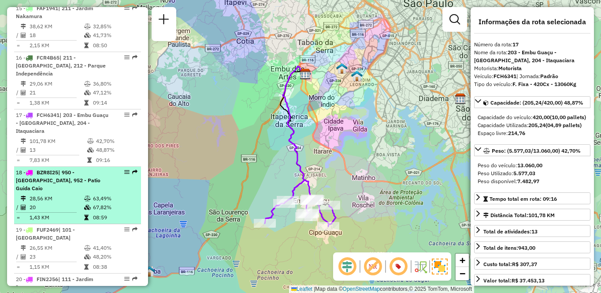
click at [71, 212] on td "20" at bounding box center [56, 207] width 55 height 9
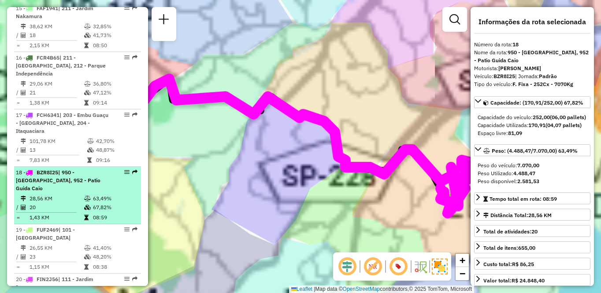
click at [71, 212] on td "20" at bounding box center [56, 207] width 55 height 9
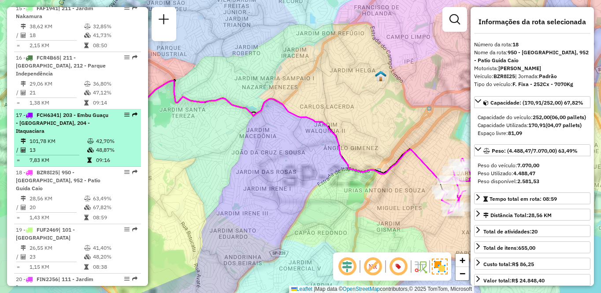
click at [86, 167] on li "17 - FCH6341 | 203 - Embu Guaçu - Itararé, 204 - Itaquaciara 101,78 KM 42,70% /…" at bounding box center [77, 137] width 127 height 57
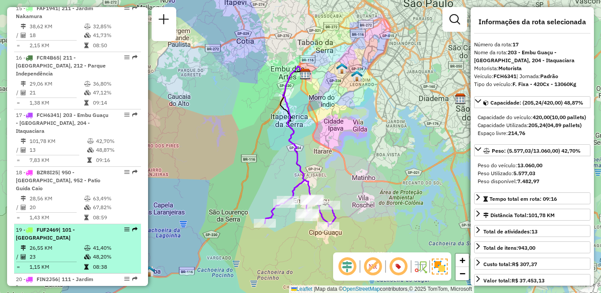
click at [62, 252] on td "26,55 KM" at bounding box center [56, 247] width 55 height 9
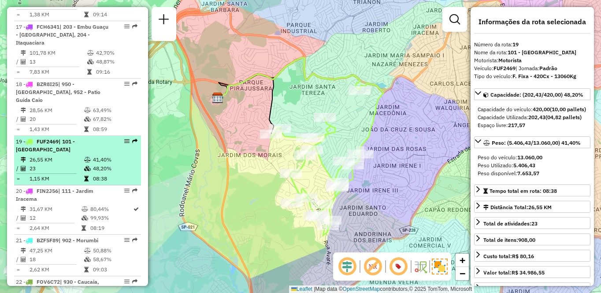
scroll to position [1173, 0]
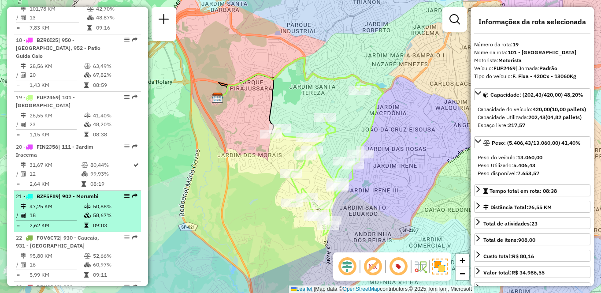
click at [68, 230] on td "2,62 KM" at bounding box center [56, 225] width 55 height 9
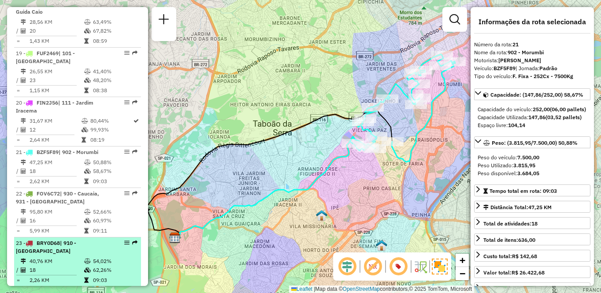
scroll to position [1261, 0]
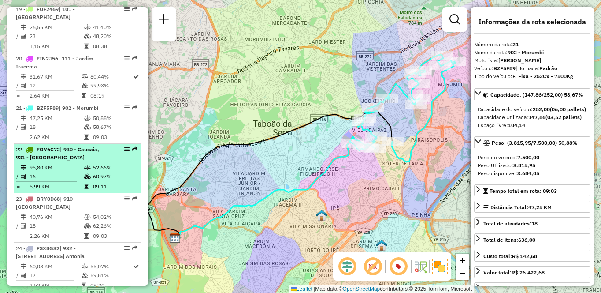
click at [59, 172] on td "95,80 KM" at bounding box center [56, 167] width 55 height 9
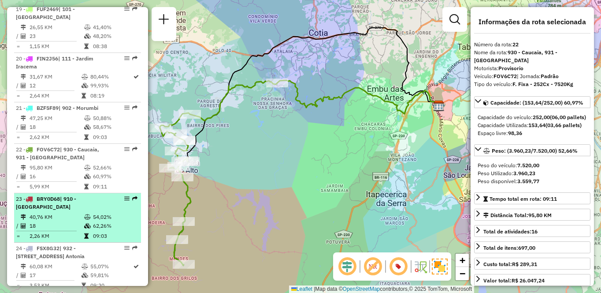
click at [90, 230] on td at bounding box center [88, 225] width 9 height 9
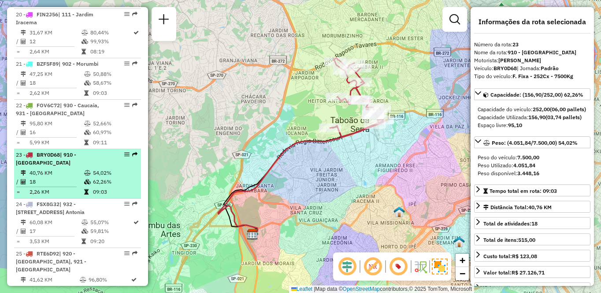
scroll to position [1350, 0]
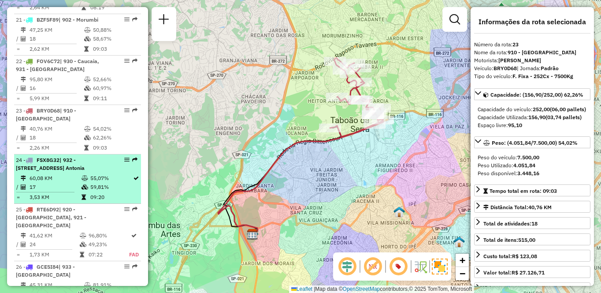
click at [58, 191] on td "17" at bounding box center [55, 186] width 52 height 9
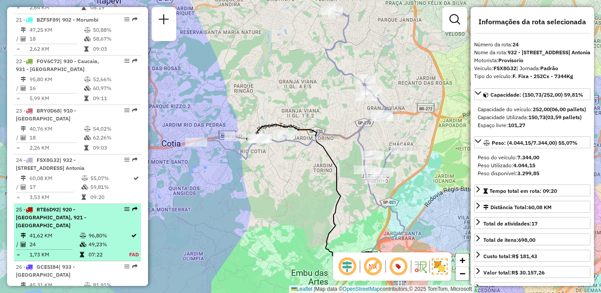
click at [52, 240] on td "41,62 KM" at bounding box center [54, 235] width 50 height 9
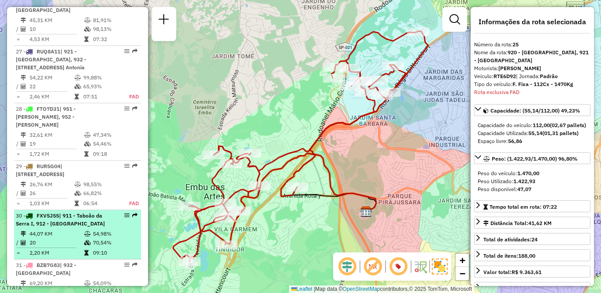
scroll to position [1658, 0]
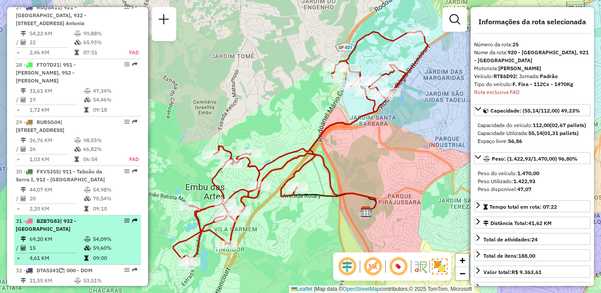
click at [54, 233] on div "31 - BZB7G83 | 932 - Jardim Passárgada" at bounding box center [62, 225] width 93 height 16
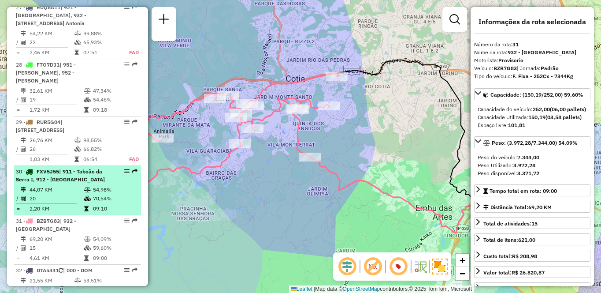
click at [63, 194] on td "44,07 KM" at bounding box center [56, 189] width 55 height 9
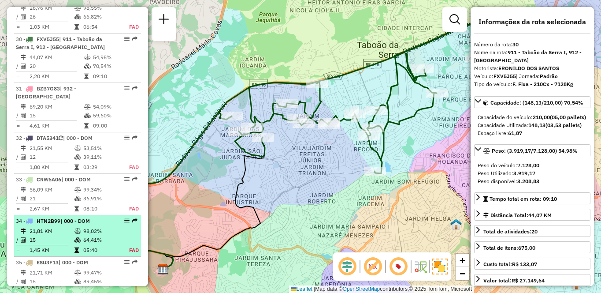
click at [59, 235] on td "21,81 KM" at bounding box center [51, 231] width 45 height 9
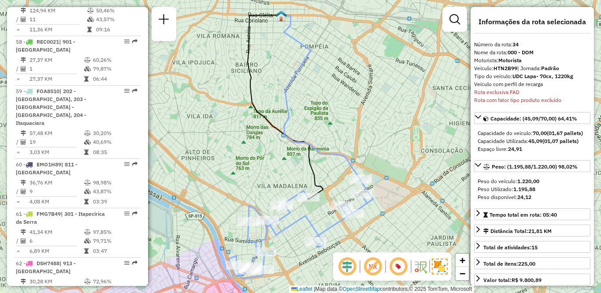
scroll to position [3262, 0]
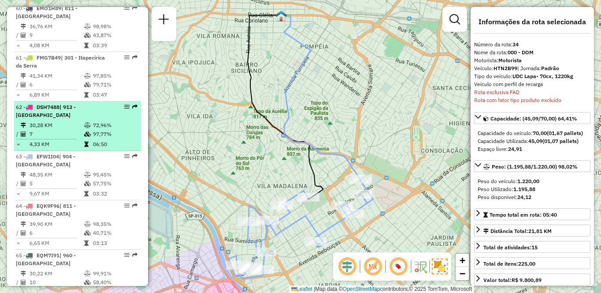
click at [52, 119] on div "62 - DSH7488 | 913 - Campo Limpo" at bounding box center [62, 111] width 93 height 16
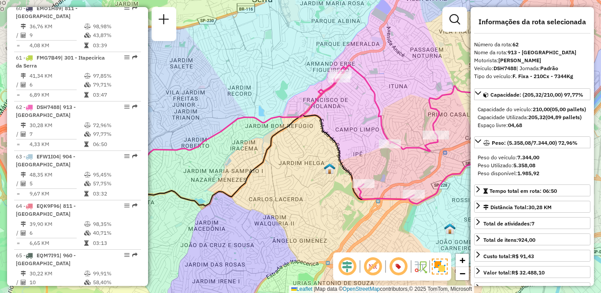
drag, startPoint x: 353, startPoint y: 123, endPoint x: 313, endPoint y: 114, distance: 40.7
click at [313, 116] on icon at bounding box center [200, 165] width 327 height 100
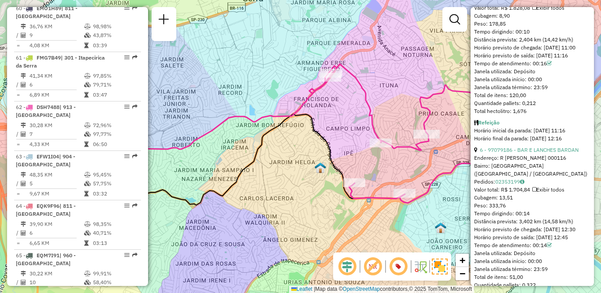
scroll to position [1189, 0]
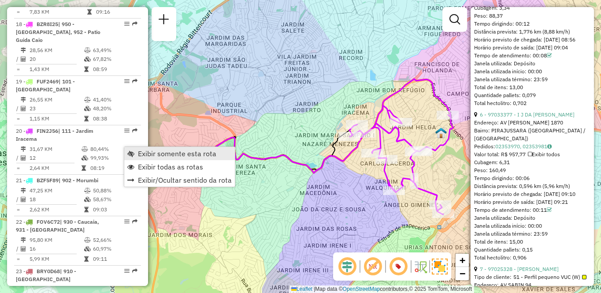
click at [154, 150] on span "Exibir somente esta rota" at bounding box center [177, 153] width 78 height 7
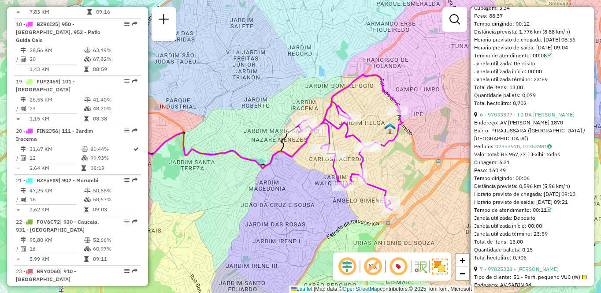
drag, startPoint x: 300, startPoint y: 80, endPoint x: 253, endPoint y: 74, distance: 46.6
click at [253, 74] on div "Janela de atendimento Grade de atendimento Capacidade Transportadoras Veículos …" at bounding box center [300, 146] width 601 height 293
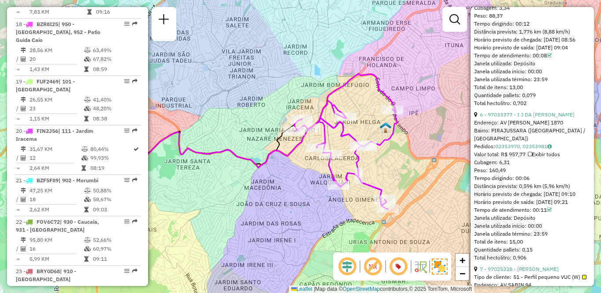
click at [387, 35] on div "Janela de atendimento Grade de atendimento Capacidade Transportadoras Veículos …" at bounding box center [300, 146] width 601 height 293
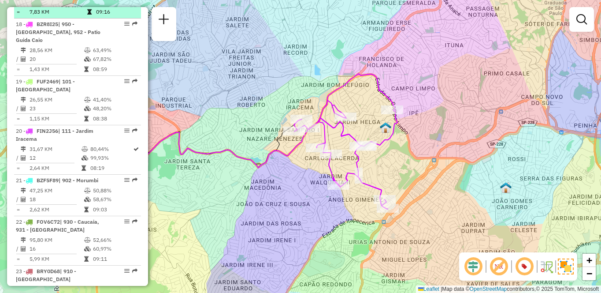
scroll to position [3262, 0]
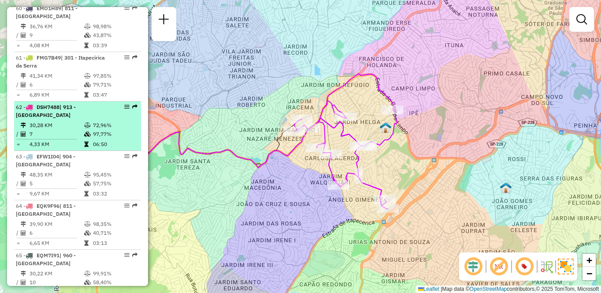
select select "**********"
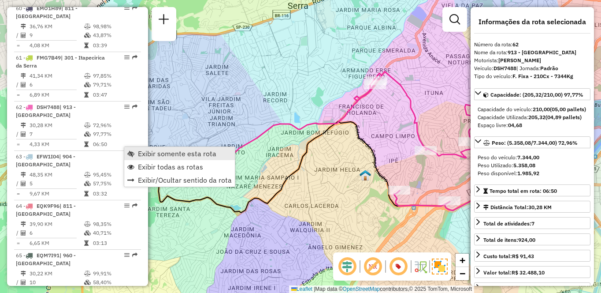
click at [144, 148] on link "Exibir somente esta rota" at bounding box center [179, 153] width 111 height 13
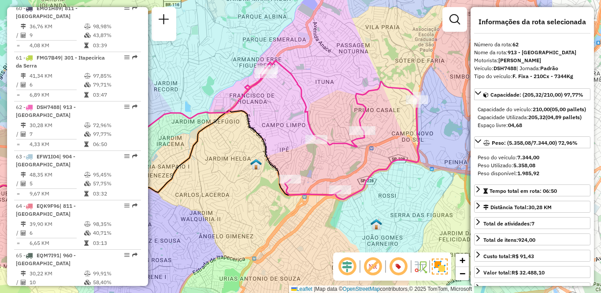
drag, startPoint x: 343, startPoint y: 108, endPoint x: 233, endPoint y: 97, distance: 110.7
click at [233, 97] on div "Janela de atendimento Grade de atendimento Capacidade Transportadoras Veículos …" at bounding box center [300, 146] width 601 height 293
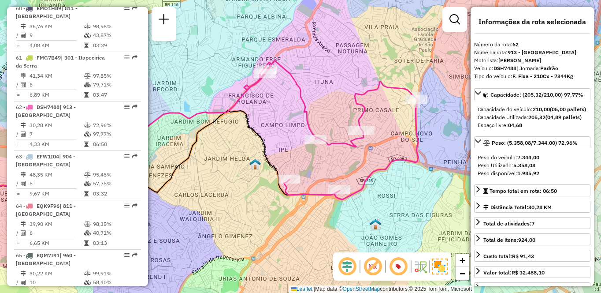
scroll to position [622, 0]
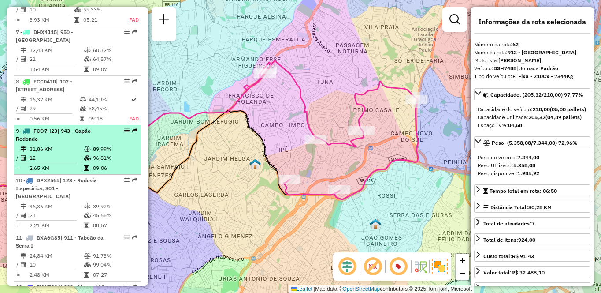
click at [52, 172] on td "2,65 KM" at bounding box center [56, 168] width 55 height 9
